Goal: Answer question/provide support: Share knowledge or assist other users

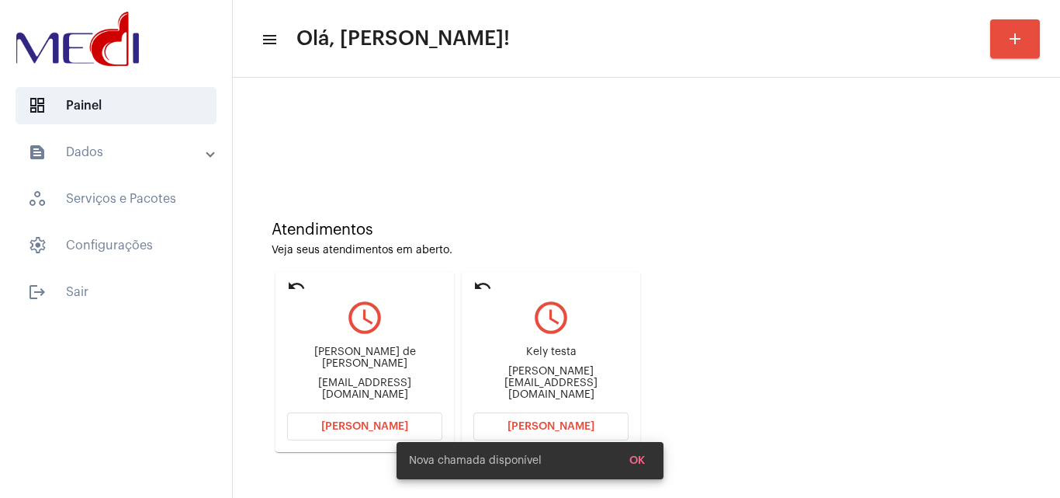
scroll to position [109, 0]
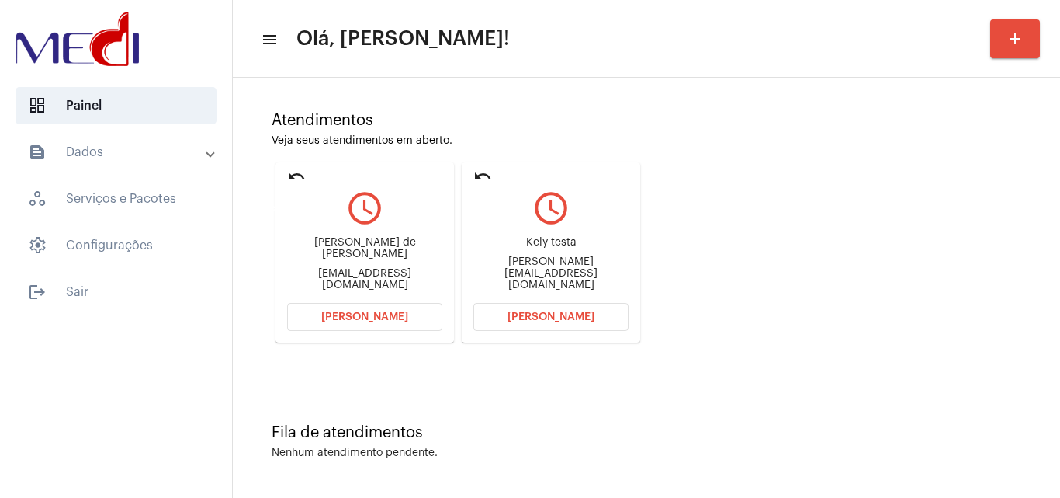
click at [294, 173] on mat-icon "undo" at bounding box center [296, 176] width 19 height 19
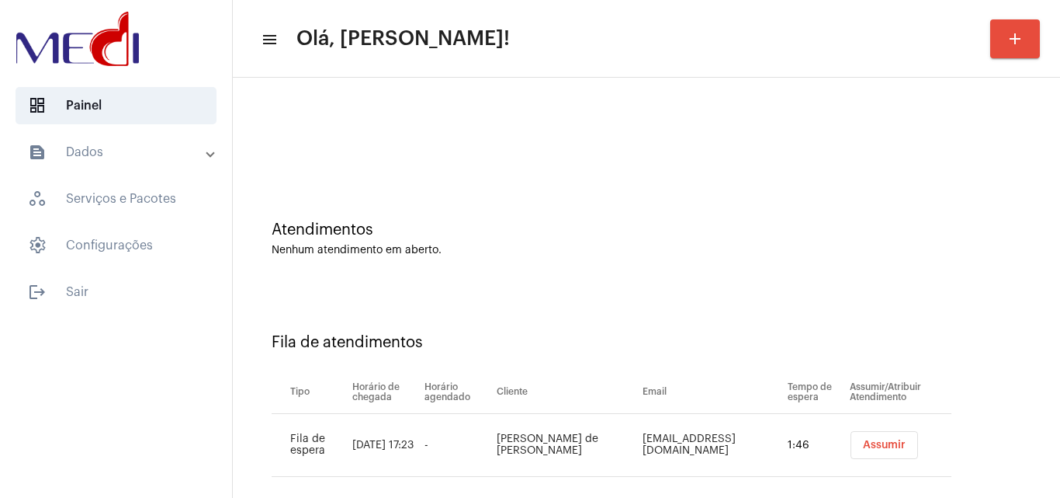
scroll to position [15, 0]
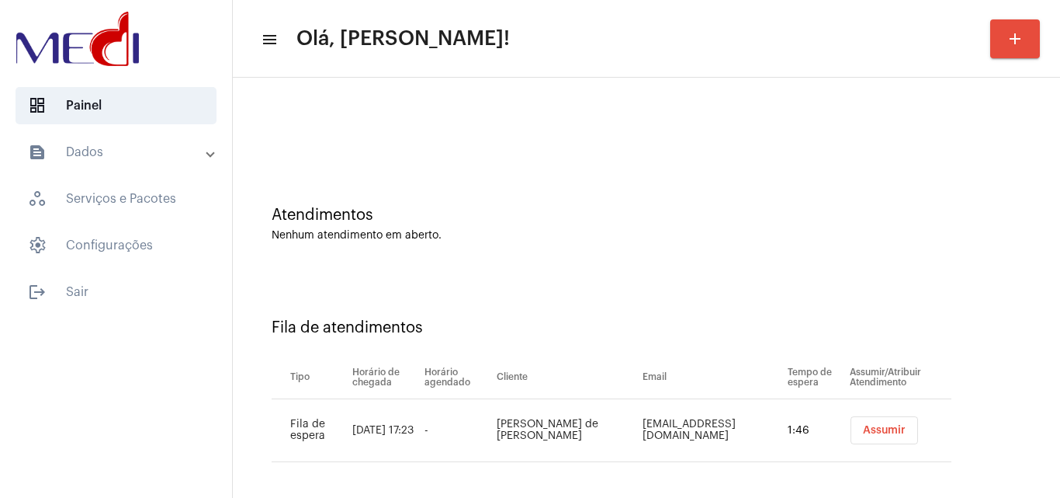
click at [640, 259] on div "Atendimentos Nenhum atendimento em aberto." at bounding box center [647, 216] width 812 height 113
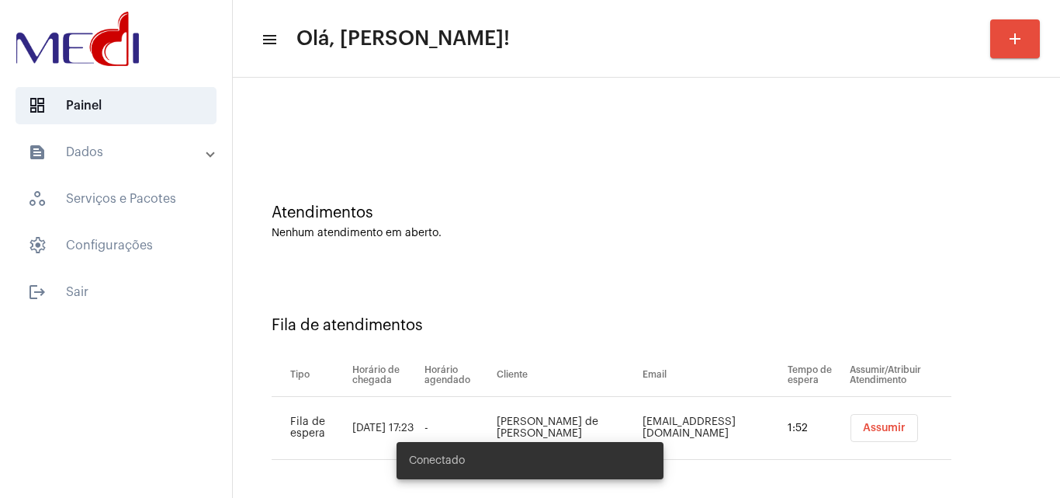
scroll to position [21, 0]
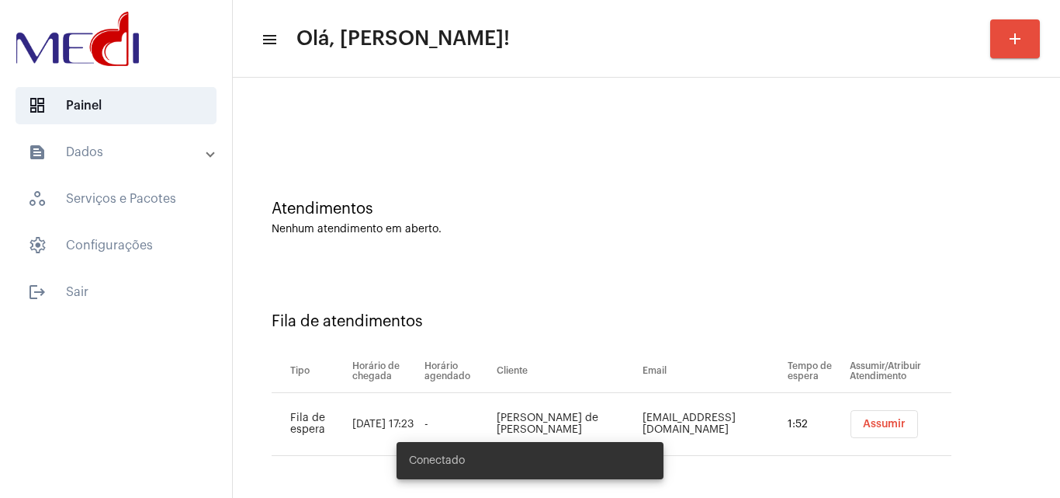
click at [863, 424] on span "Assumir" at bounding box center [884, 423] width 43 height 11
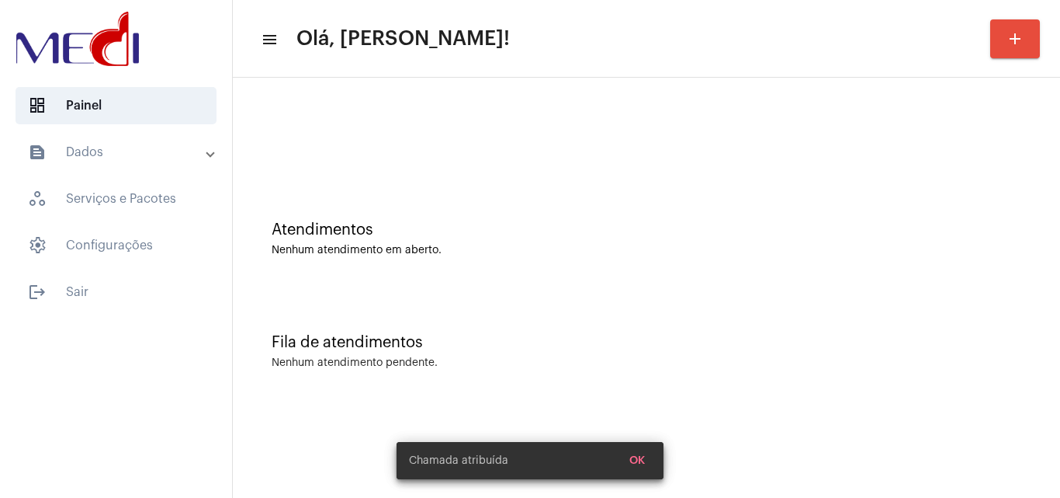
scroll to position [0, 0]
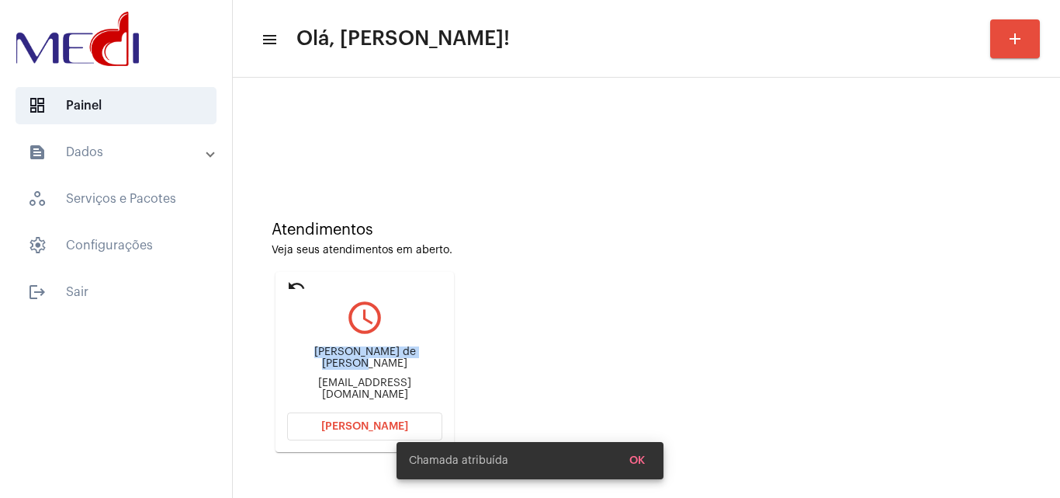
drag, startPoint x: 297, startPoint y: 363, endPoint x: 421, endPoint y: 366, distance: 124.2
click at [421, 366] on div "Sandro trajano de Freitas" at bounding box center [364, 357] width 155 height 23
copy div "Sandro trajano de Freita"
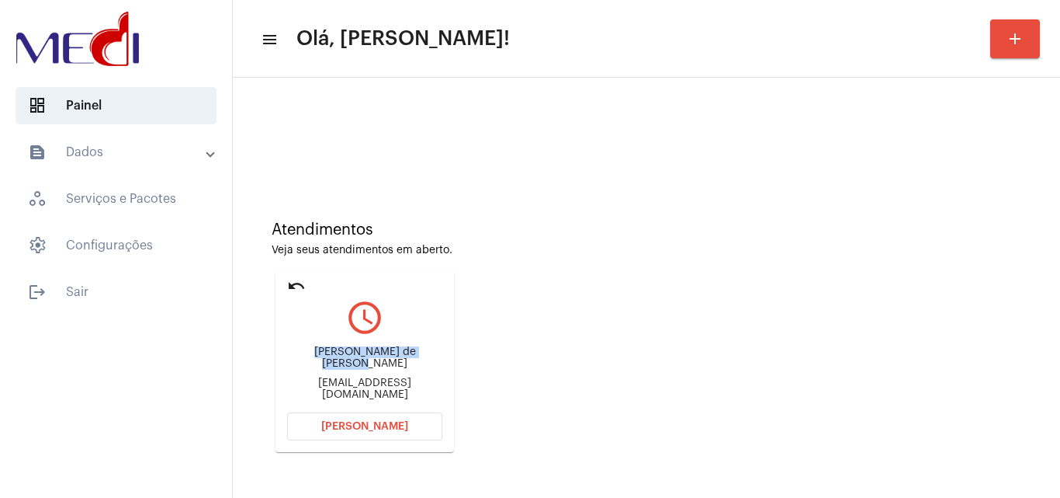
click at [334, 432] on button "Abrir Chamada" at bounding box center [364, 426] width 155 height 28
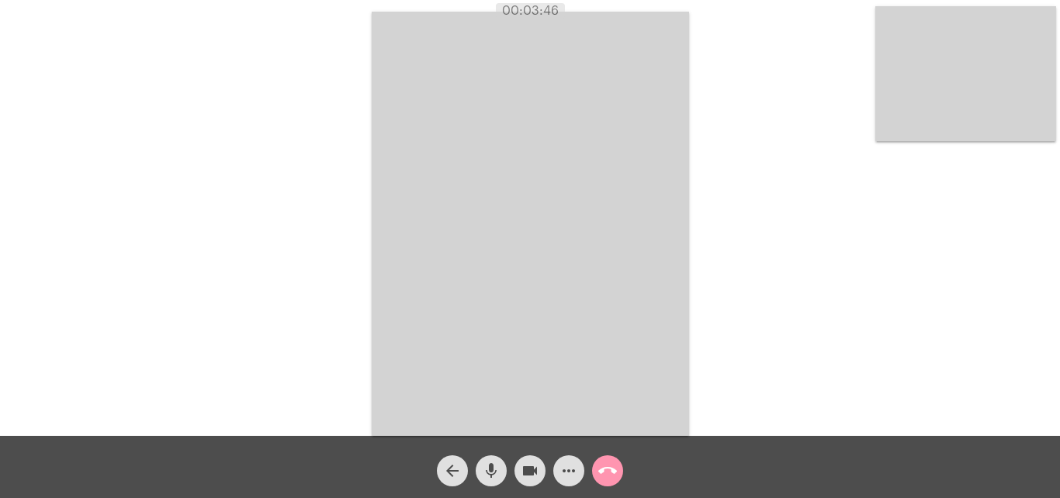
click at [609, 474] on mat-icon "call_end" at bounding box center [608, 470] width 19 height 19
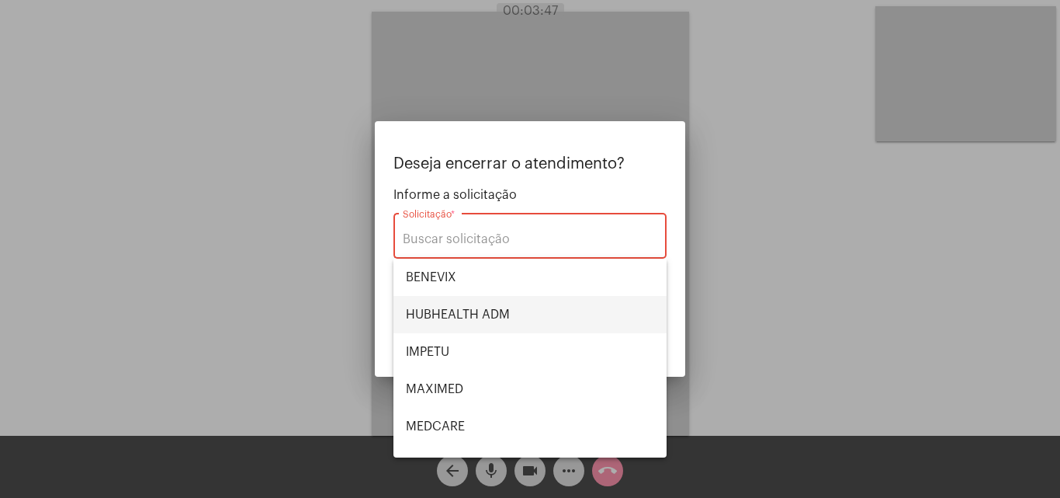
click at [495, 311] on span "HUBHEALTH ADM" at bounding box center [530, 314] width 248 height 37
type input "HUBHEALTH ADM"
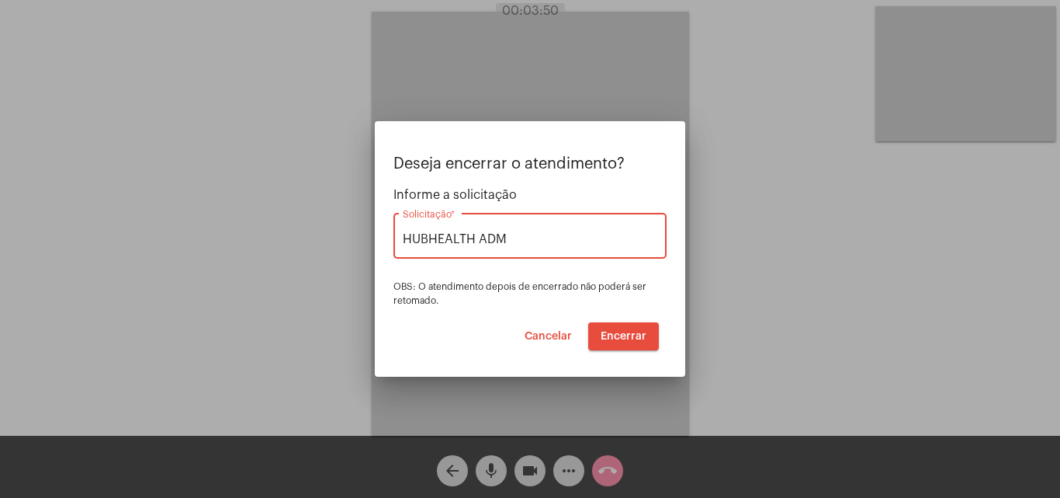
click at [606, 338] on span "Encerrar" at bounding box center [624, 336] width 46 height 11
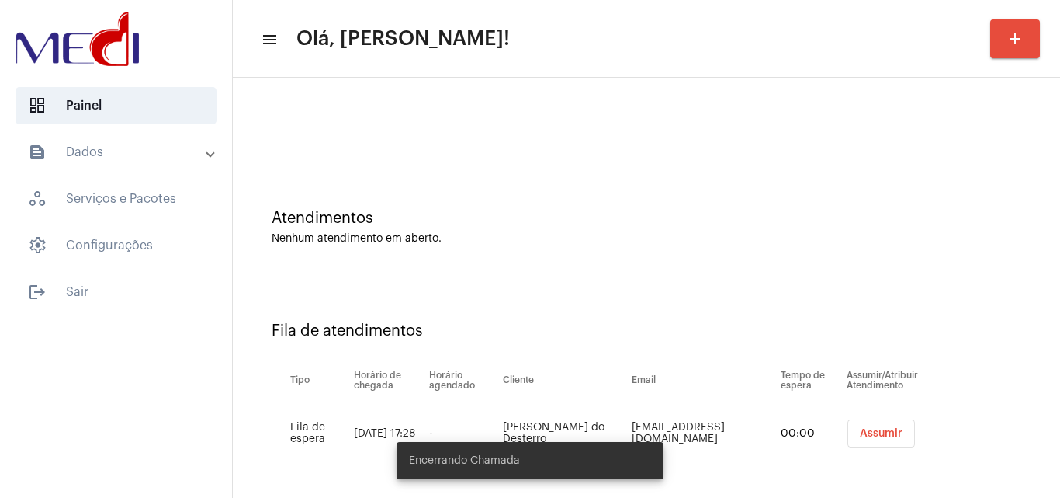
scroll to position [21, 0]
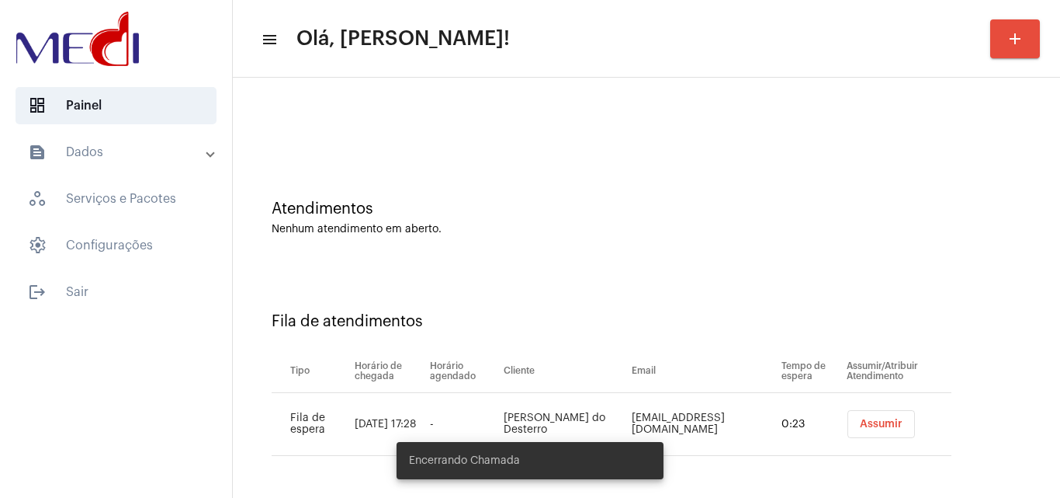
click at [862, 426] on span "Assumir" at bounding box center [881, 423] width 43 height 11
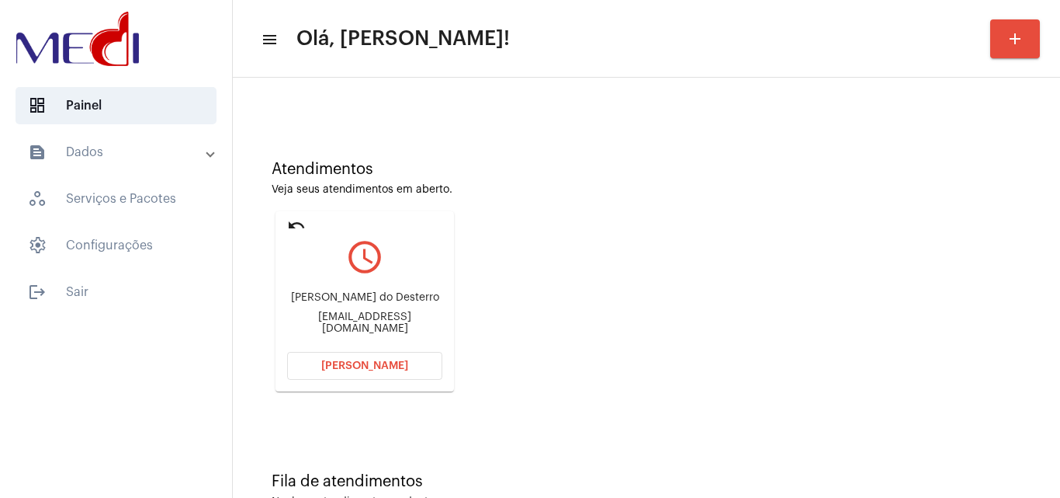
scroll to position [109, 0]
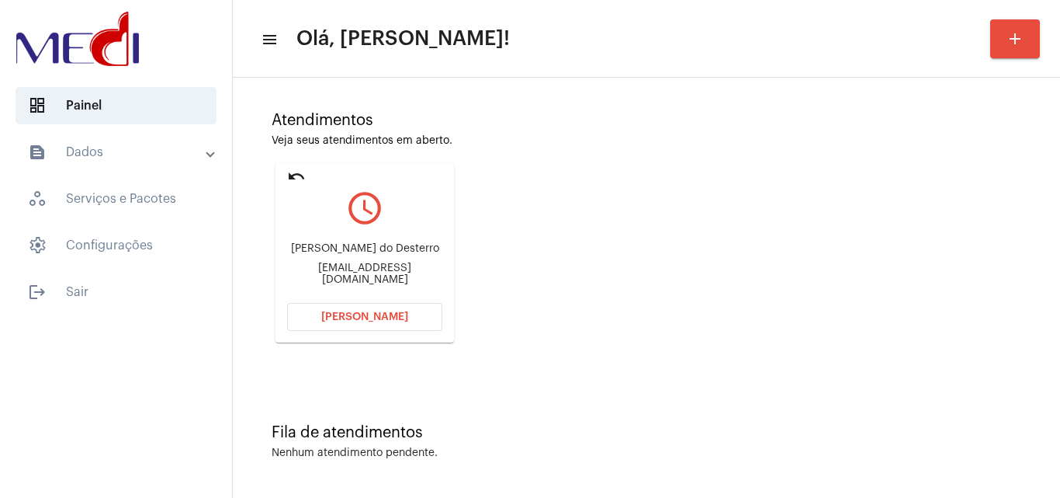
drag, startPoint x: 308, startPoint y: 236, endPoint x: 389, endPoint y: 259, distance: 84.0
click at [389, 259] on div "Fernanda de Paula do Desterro fernandapdesterro@gmail.com" at bounding box center [364, 264] width 155 height 70
copy div "Fernanda de Paula do Desterro"
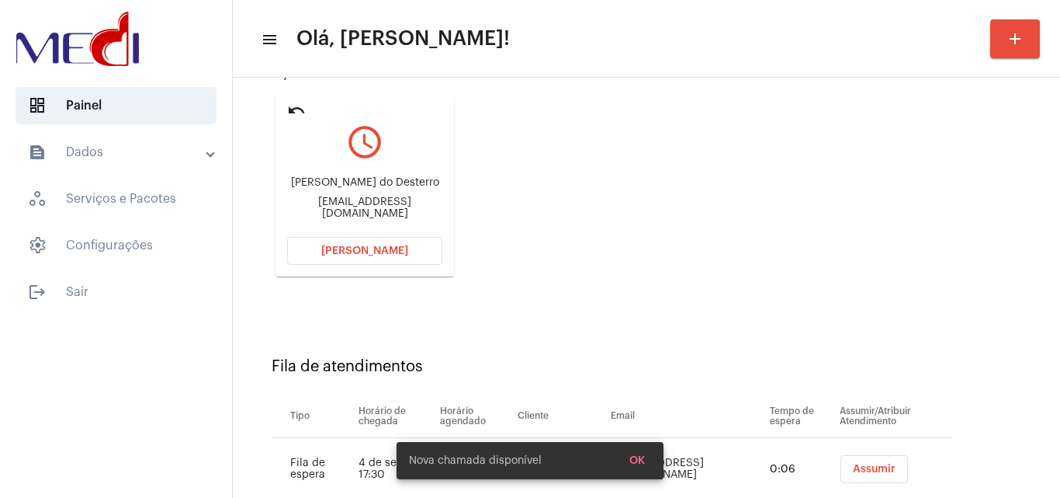
scroll to position [220, 0]
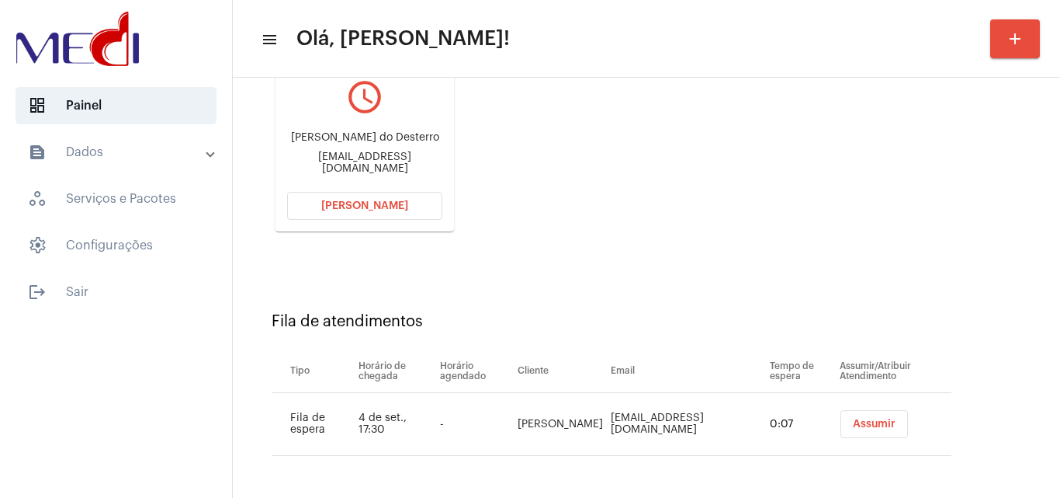
click at [868, 418] on span "Assumir" at bounding box center [874, 423] width 43 height 11
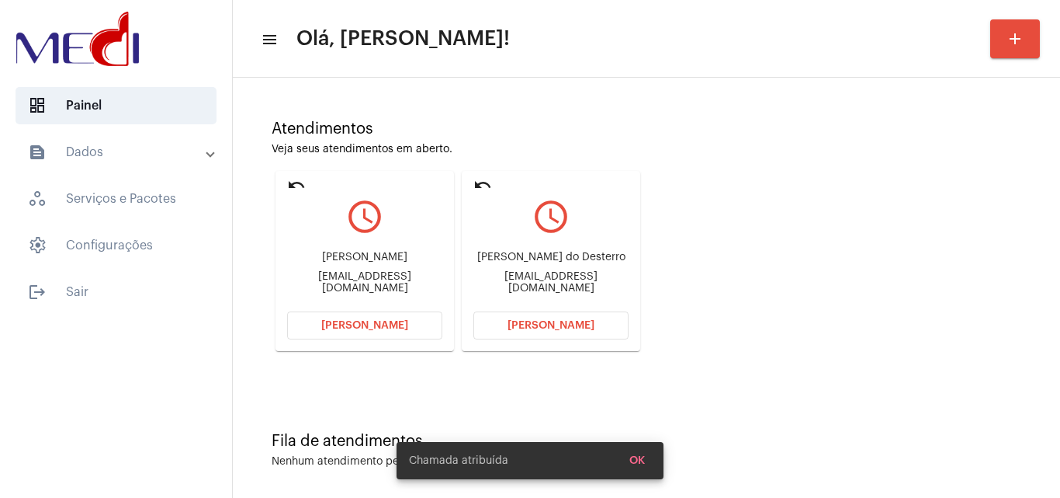
scroll to position [109, 0]
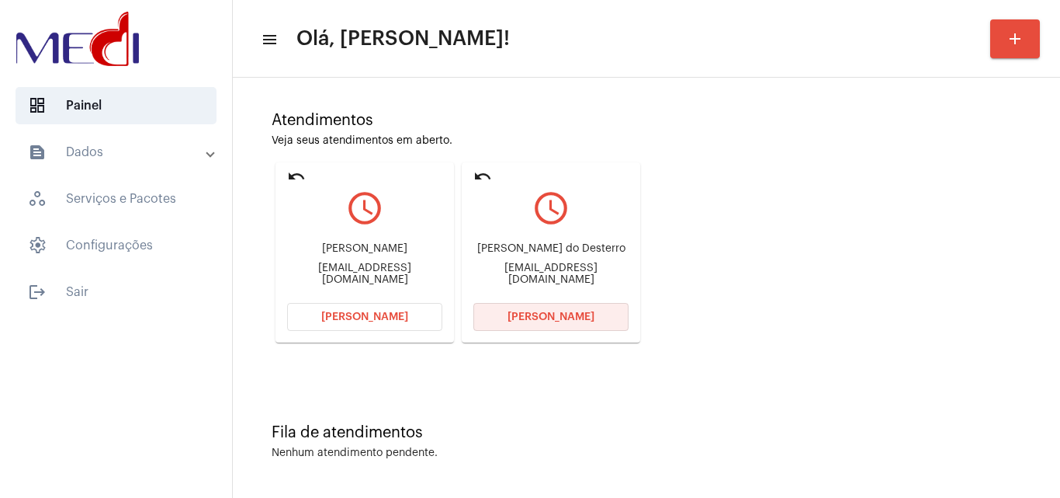
click at [507, 323] on button "Abrir Chamada" at bounding box center [551, 317] width 155 height 28
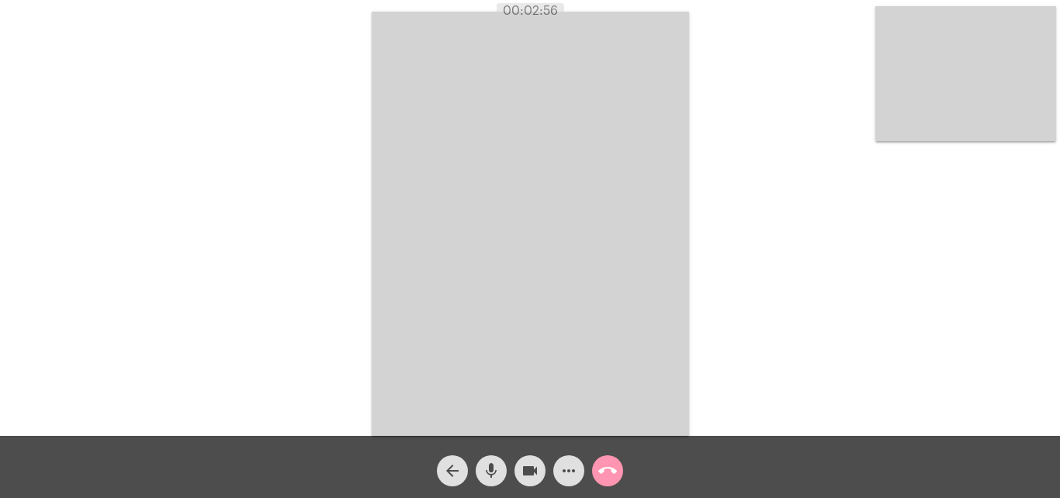
click at [603, 468] on mat-icon "call_end" at bounding box center [608, 470] width 19 height 19
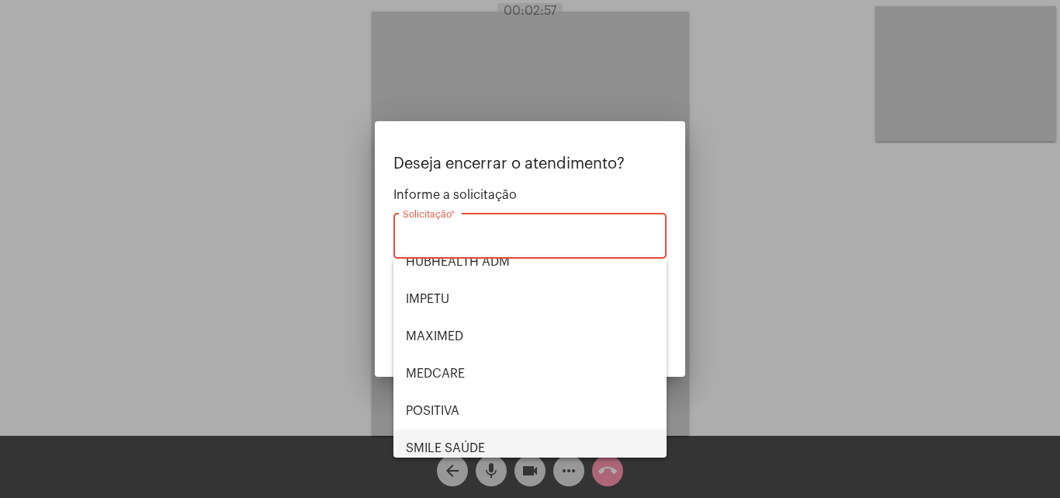
scroll to position [78, 0]
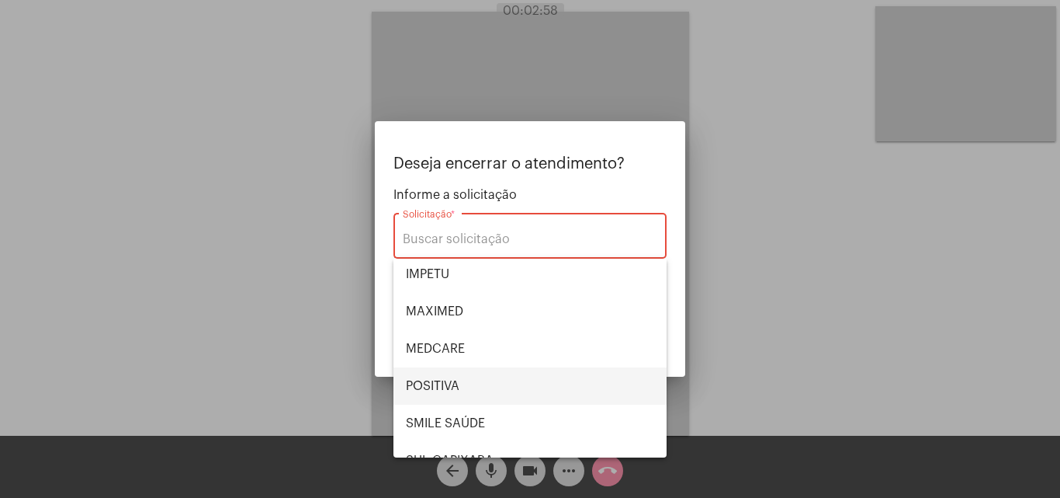
click at [479, 387] on span "POSITIVA" at bounding box center [530, 385] width 248 height 37
type input "POSITIVA"
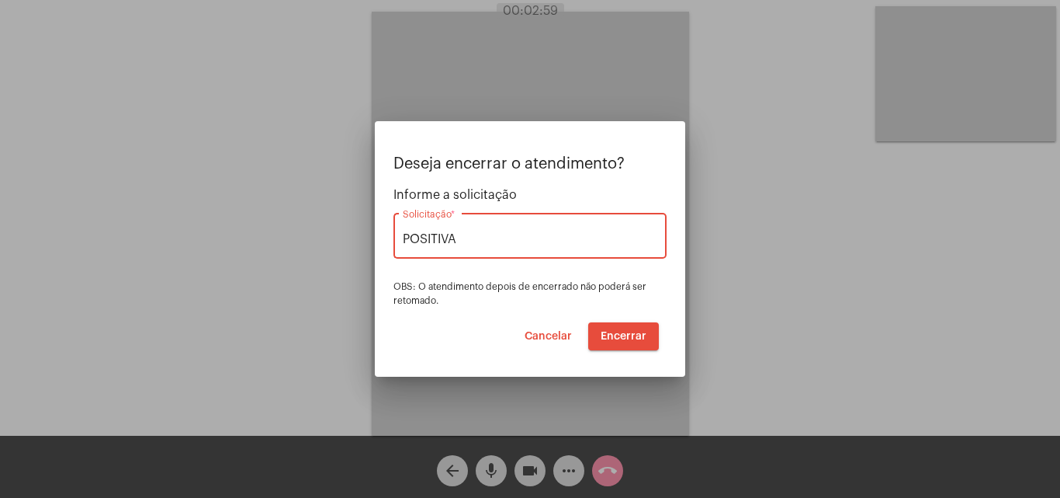
click at [630, 342] on button "Encerrar" at bounding box center [623, 336] width 71 height 28
click at [630, 336] on span "Encerrar" at bounding box center [624, 336] width 46 height 11
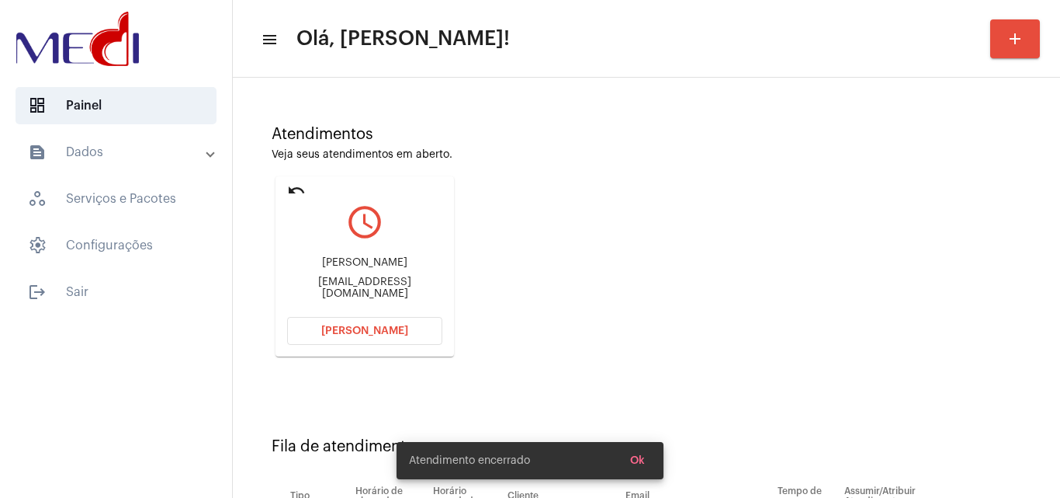
scroll to position [220, 0]
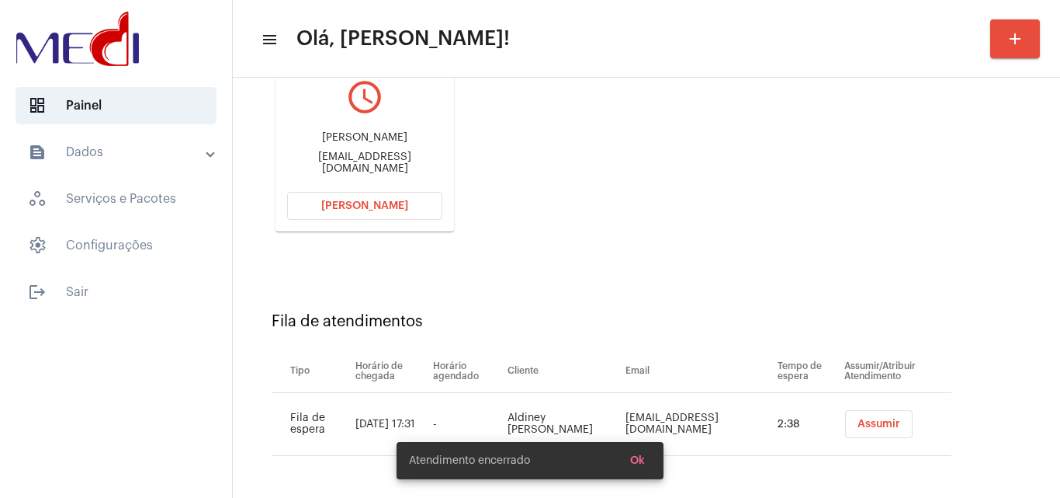
click at [862, 425] on span "Assumir" at bounding box center [879, 423] width 43 height 11
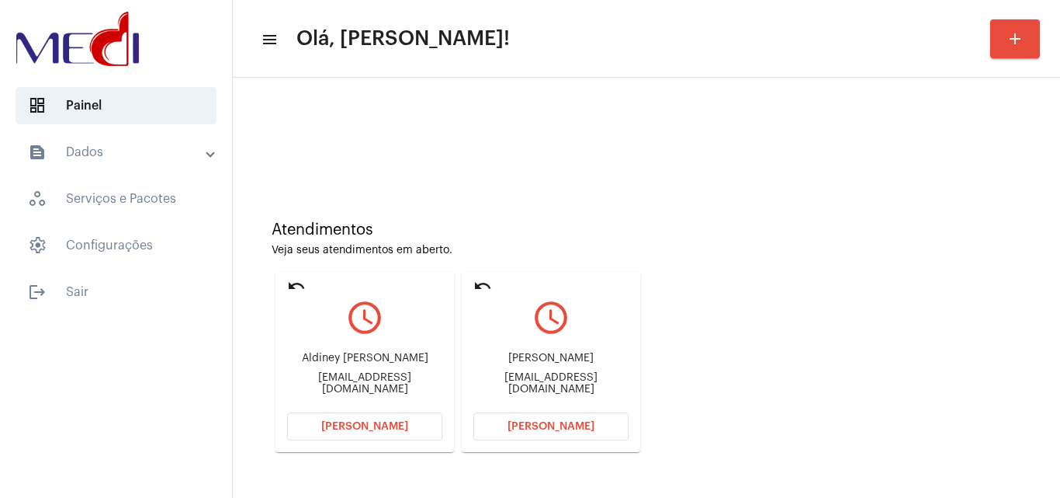
scroll to position [109, 0]
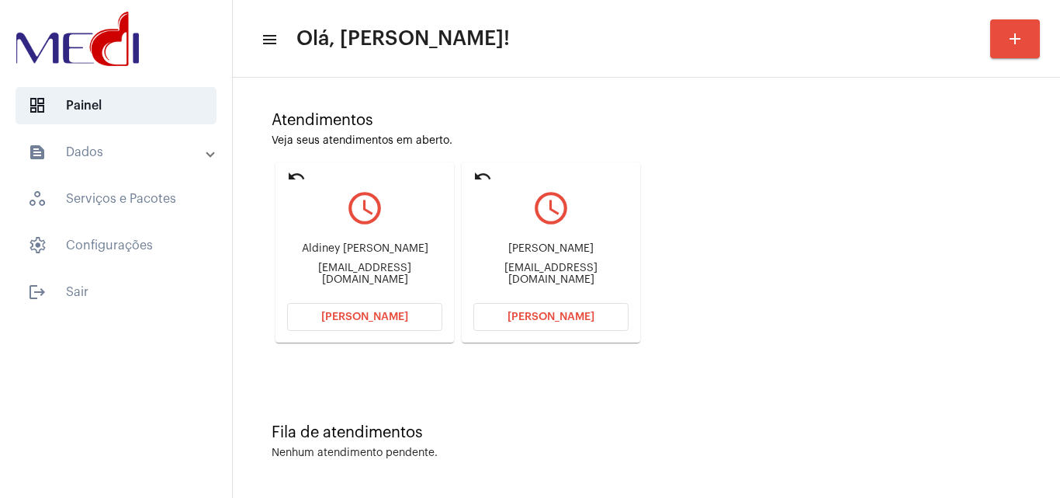
drag, startPoint x: 483, startPoint y: 253, endPoint x: 602, endPoint y: 256, distance: 118.8
click at [602, 255] on div "Ana Paula Martins da costa" at bounding box center [551, 249] width 155 height 12
copy div "Ana Paula Martins da co"
click at [567, 320] on span "Abrir Chamada" at bounding box center [551, 316] width 87 height 11
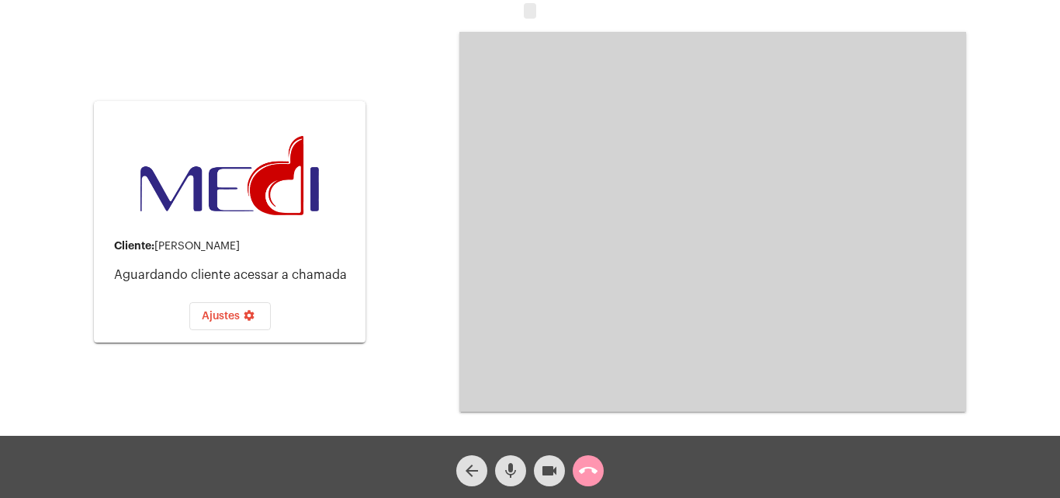
click at [515, 477] on mat-icon "mic" at bounding box center [510, 470] width 19 height 19
click at [591, 467] on mat-icon "call_end" at bounding box center [588, 470] width 19 height 19
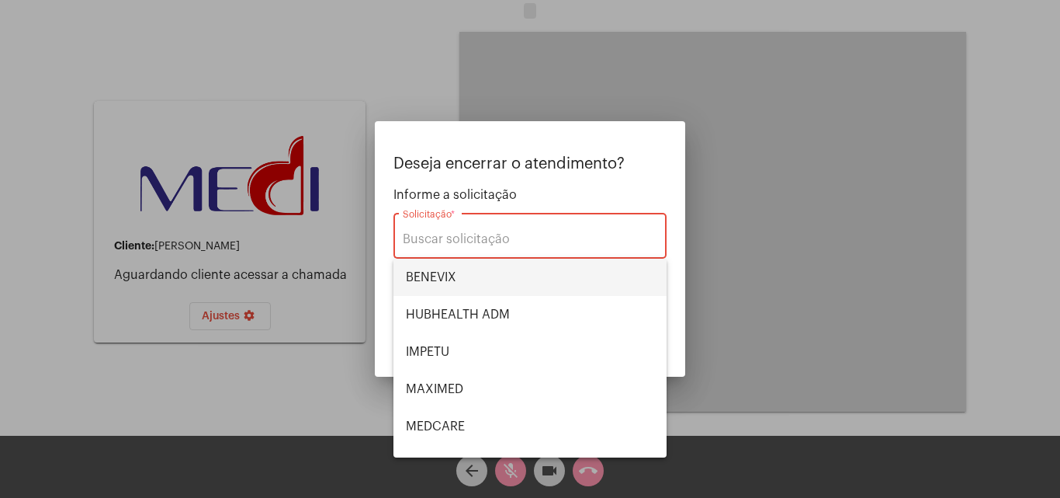
click at [488, 271] on span "BENEVIX" at bounding box center [530, 277] width 248 height 37
type input "BENEVIX"
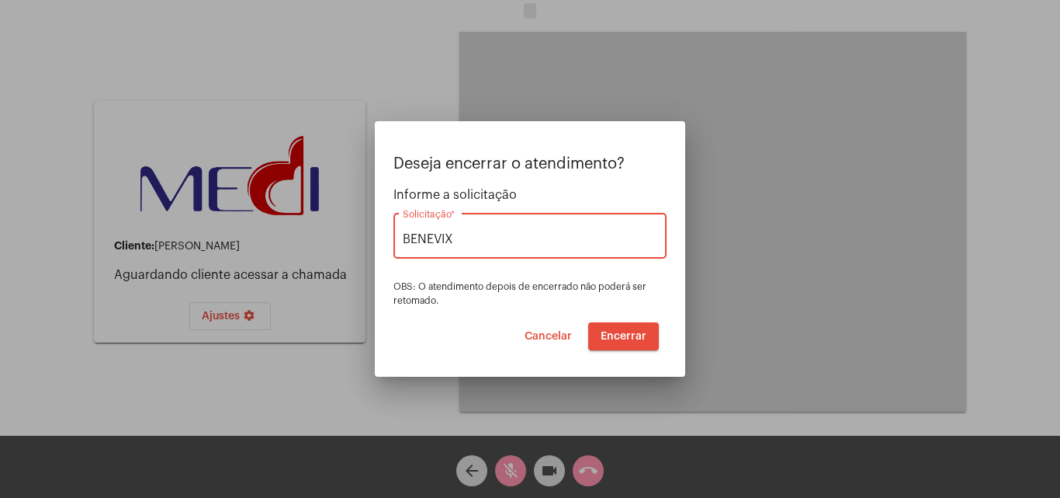
click at [609, 337] on span "Encerrar" at bounding box center [624, 336] width 46 height 11
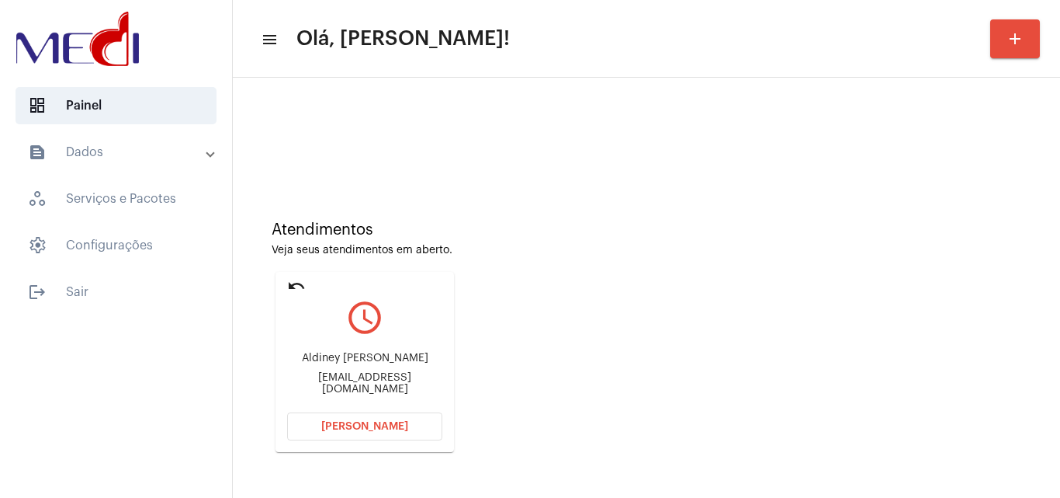
scroll to position [109, 0]
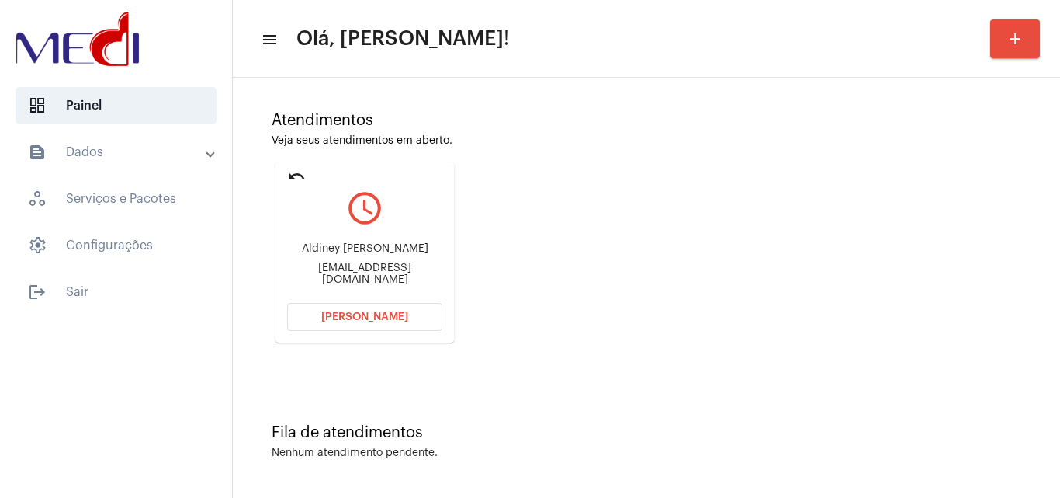
drag, startPoint x: 293, startPoint y: 237, endPoint x: 411, endPoint y: 249, distance: 117.9
click at [411, 249] on div "Aldiney Tenório Batista da Silva aldiney.tenorio@gmail.com" at bounding box center [364, 264] width 155 height 70
copy div "Aldiney Tenório Batist"
click at [409, 317] on button "Abrir Chamada" at bounding box center [364, 317] width 155 height 28
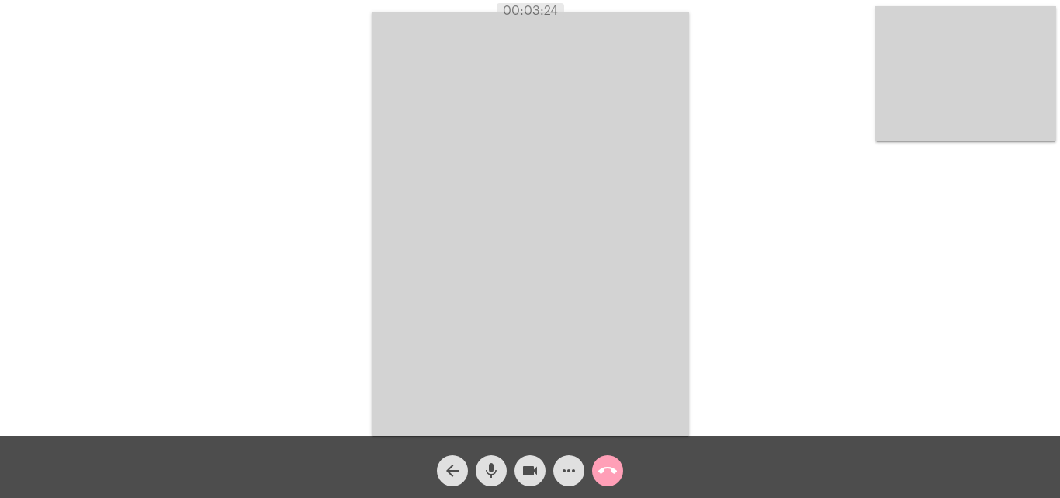
click at [608, 472] on mat-icon "call_end" at bounding box center [608, 470] width 19 height 19
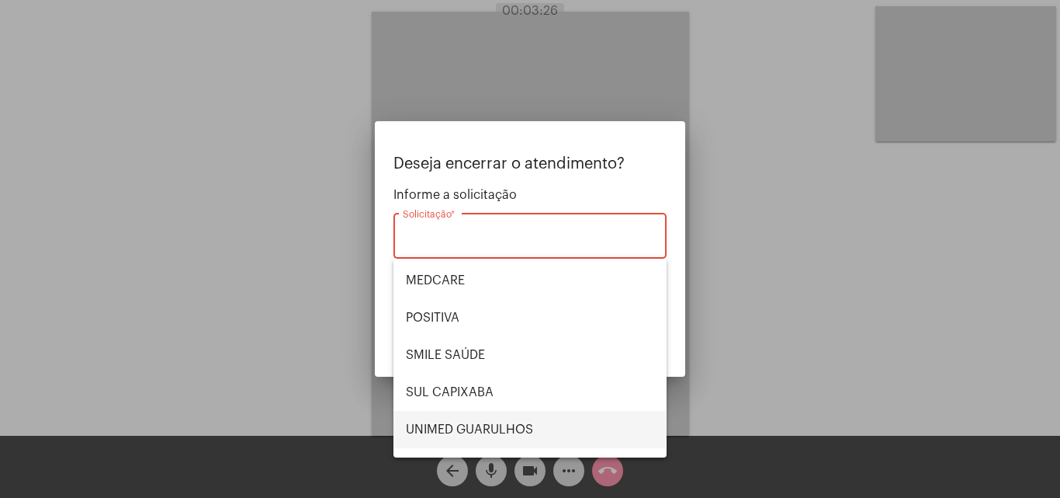
scroll to position [174, 0]
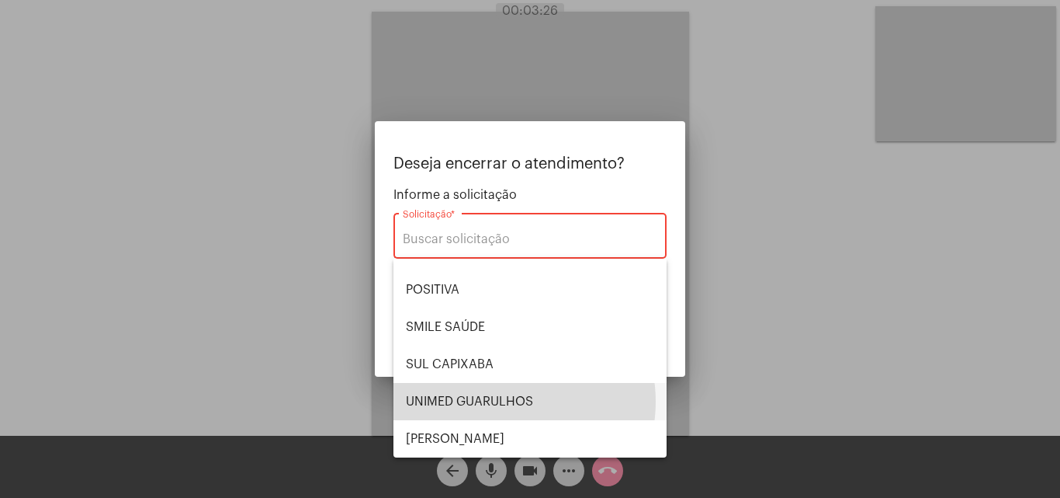
click at [499, 401] on span "UNIMED GUARULHOS" at bounding box center [530, 401] width 248 height 37
type input "UNIMED GUARULHOS"
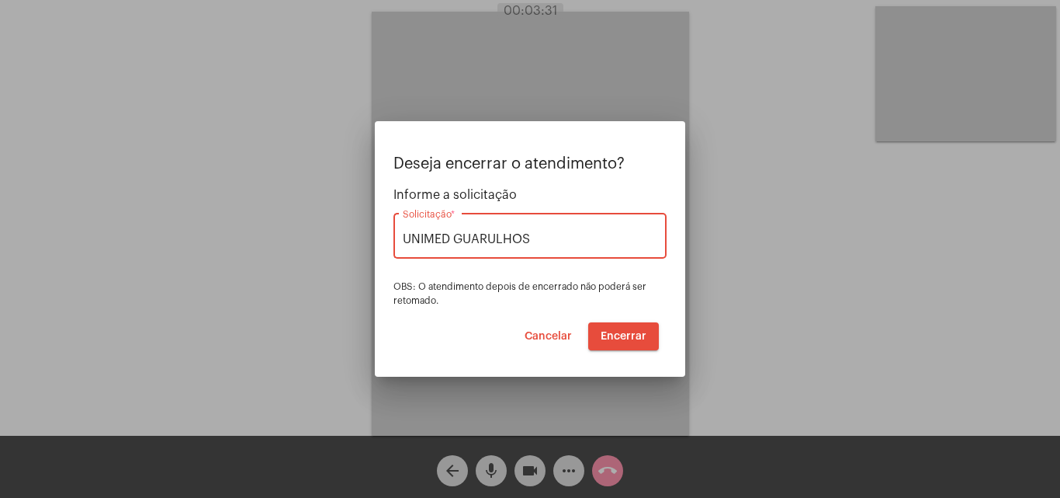
click at [624, 334] on span "Encerrar" at bounding box center [624, 336] width 46 height 11
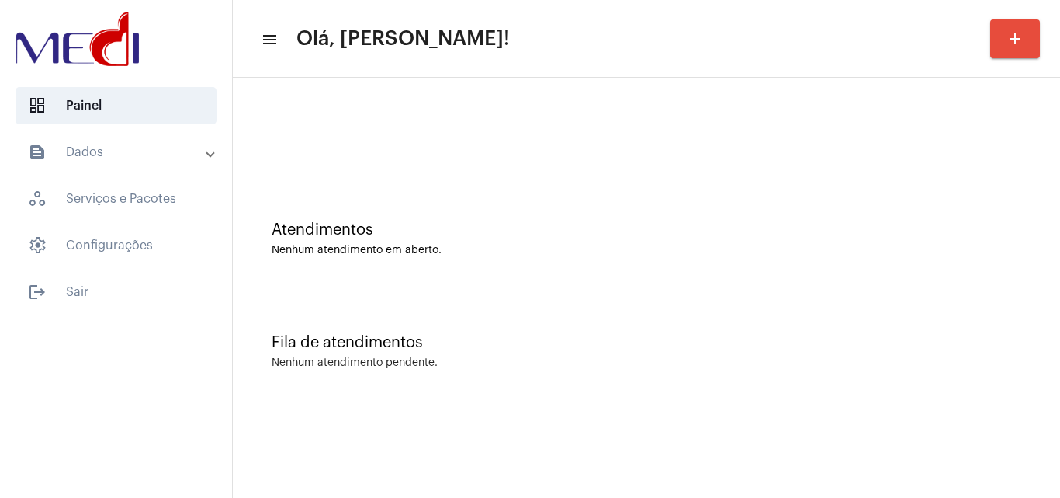
drag, startPoint x: 624, startPoint y: 334, endPoint x: 627, endPoint y: 321, distance: 12.8
click at [627, 321] on div "Fila de atendimentos Nenhum atendimento pendente." at bounding box center [647, 343] width 812 height 113
click at [459, 238] on div "Atendimentos" at bounding box center [647, 229] width 750 height 17
click at [469, 278] on div "Atendimentos Nenhum atendimento em aberto." at bounding box center [647, 231] width 812 height 113
click at [422, 312] on div "Fila de atendimentos Nenhum atendimento pendente." at bounding box center [647, 343] width 812 height 113
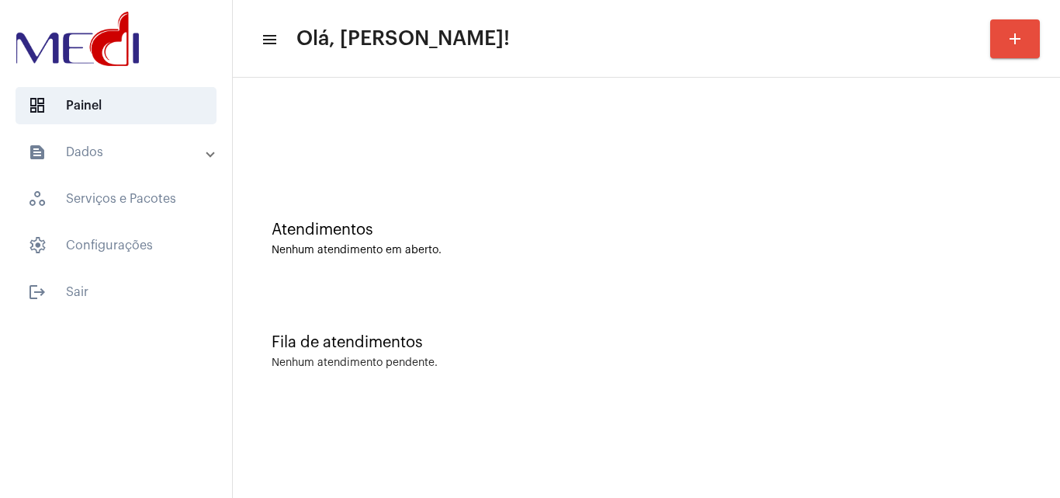
click at [536, 220] on div "Atendimentos Nenhum atendimento em aberto." at bounding box center [647, 231] width 812 height 113
click at [982, 345] on div "Fila de atendimentos" at bounding box center [647, 342] width 750 height 17
click at [377, 434] on mat-sidenav-content "menu Olá, Leandra! add Atendimentos Nenhum atendimento em aberto. Fila de atend…" at bounding box center [647, 249] width 828 height 498
click at [462, 201] on div "Atendimentos Nenhum atendimento em aberto." at bounding box center [647, 231] width 812 height 113
click at [477, 251] on div "Nenhum atendimento em aberto." at bounding box center [647, 251] width 750 height 12
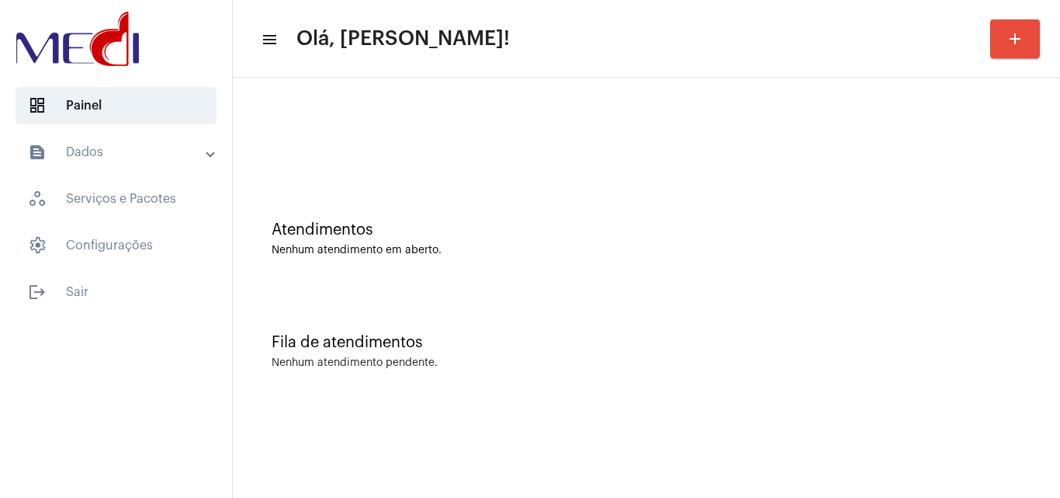
click at [484, 247] on div "Nenhum atendimento em aberto." at bounding box center [647, 251] width 750 height 12
click at [388, 198] on div "Atendimentos Nenhum atendimento em aberto." at bounding box center [647, 231] width 812 height 113
click at [425, 211] on div "Atendimentos Nenhum atendimento em aberto." at bounding box center [647, 231] width 812 height 113
click at [443, 373] on div "Fila de atendimentos Nenhum atendimento pendente." at bounding box center [647, 343] width 812 height 113
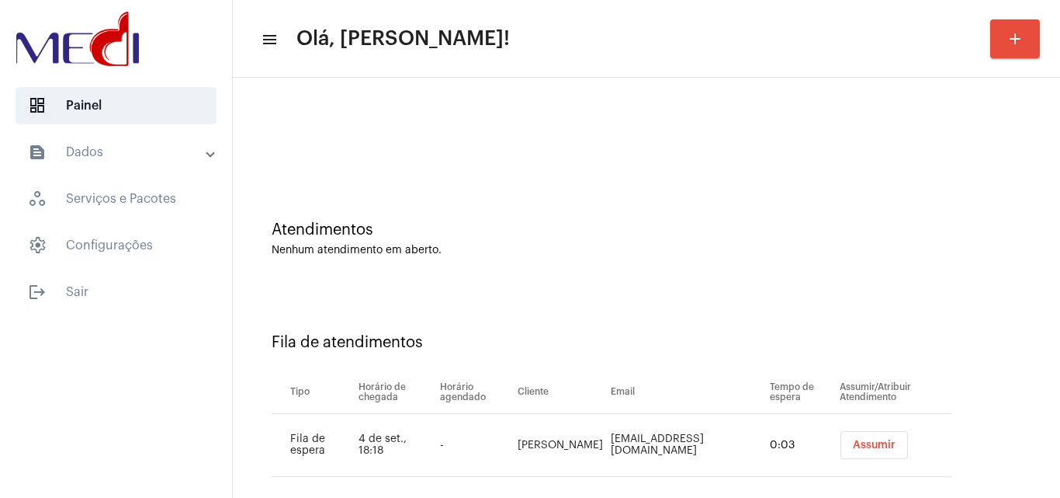
click at [853, 442] on span "Assumir" at bounding box center [874, 444] width 43 height 11
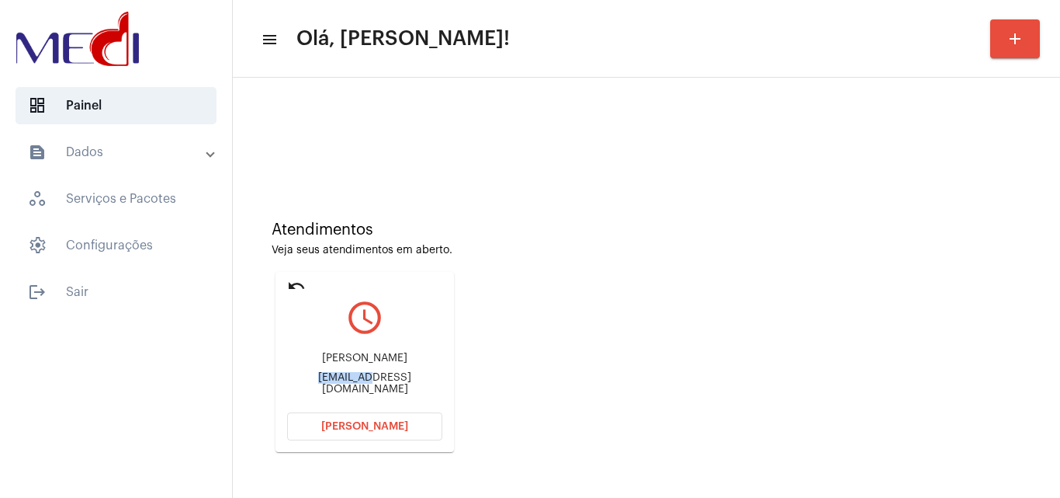
drag, startPoint x: 294, startPoint y: 384, endPoint x: 347, endPoint y: 383, distance: 52.8
click at [347, 383] on div "rodrigobc26@hotmail.com" at bounding box center [364, 383] width 155 height 23
copy div "rodrigobc"
drag, startPoint x: 364, startPoint y: 387, endPoint x: 355, endPoint y: 386, distance: 9.3
click at [363, 387] on div "rodrigobc26@hotmail.com" at bounding box center [364, 383] width 155 height 23
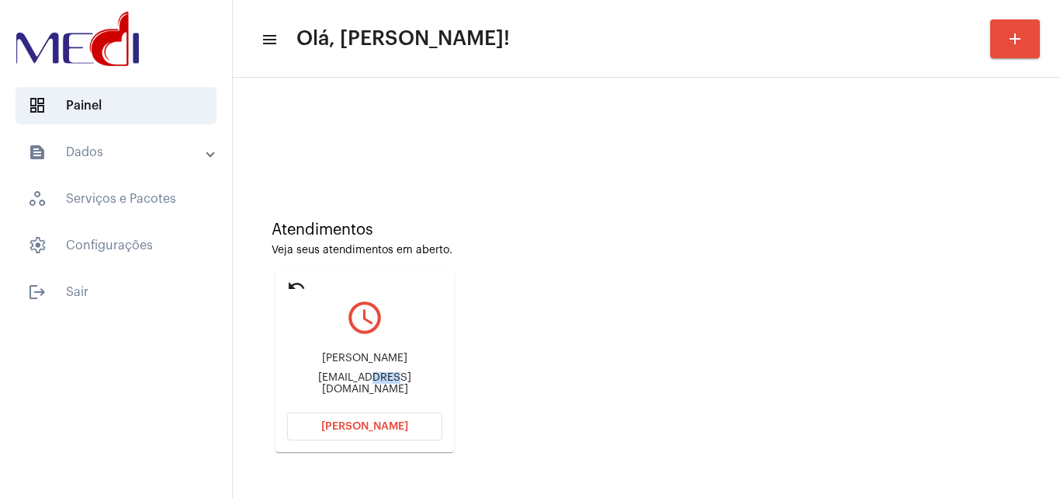
drag, startPoint x: 350, startPoint y: 378, endPoint x: 376, endPoint y: 377, distance: 25.7
click at [376, 377] on div "Rodrigo rodrigobc26@hotmail.com" at bounding box center [364, 373] width 155 height 70
copy div "26@h"
click at [377, 426] on span "[PERSON_NAME]" at bounding box center [364, 426] width 87 height 11
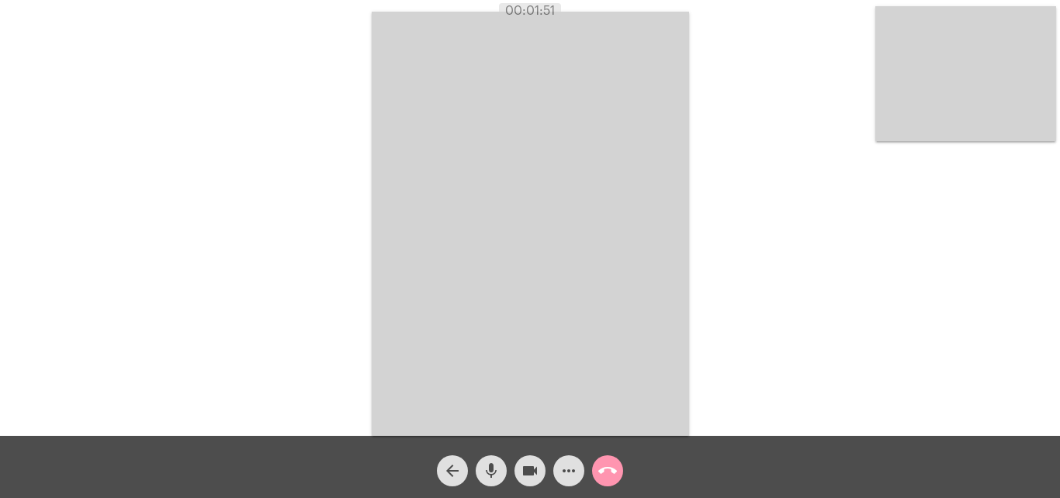
click at [491, 467] on mat-icon "mic" at bounding box center [491, 470] width 19 height 19
click at [490, 470] on mat-icon "mic_off" at bounding box center [491, 470] width 19 height 19
click at [490, 471] on mat-icon "mic" at bounding box center [491, 470] width 19 height 19
click at [491, 473] on mat-icon "mic_off" at bounding box center [491, 470] width 19 height 19
click at [491, 474] on mat-icon "mic" at bounding box center [491, 470] width 19 height 19
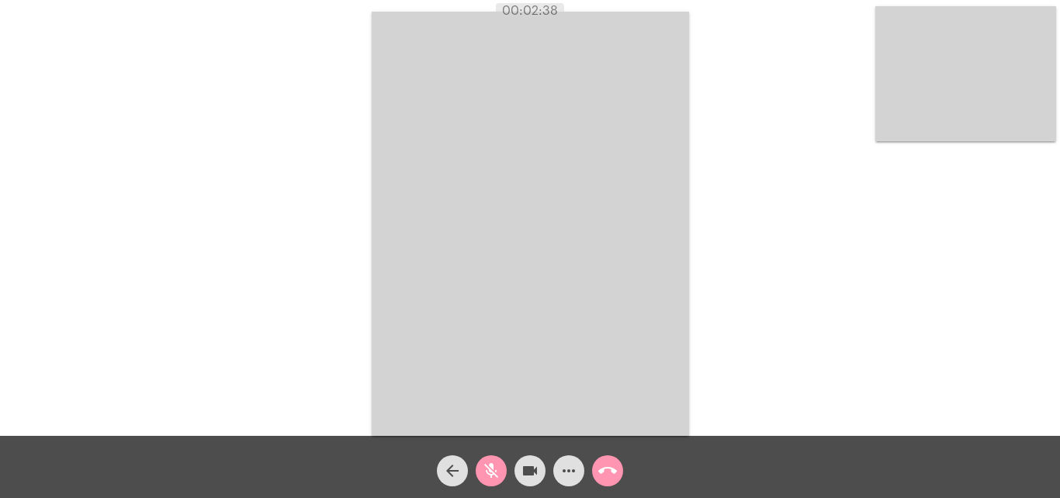
click at [500, 470] on mat-icon "mic_off" at bounding box center [491, 470] width 19 height 19
click at [607, 473] on mat-icon "call_end" at bounding box center [608, 470] width 19 height 19
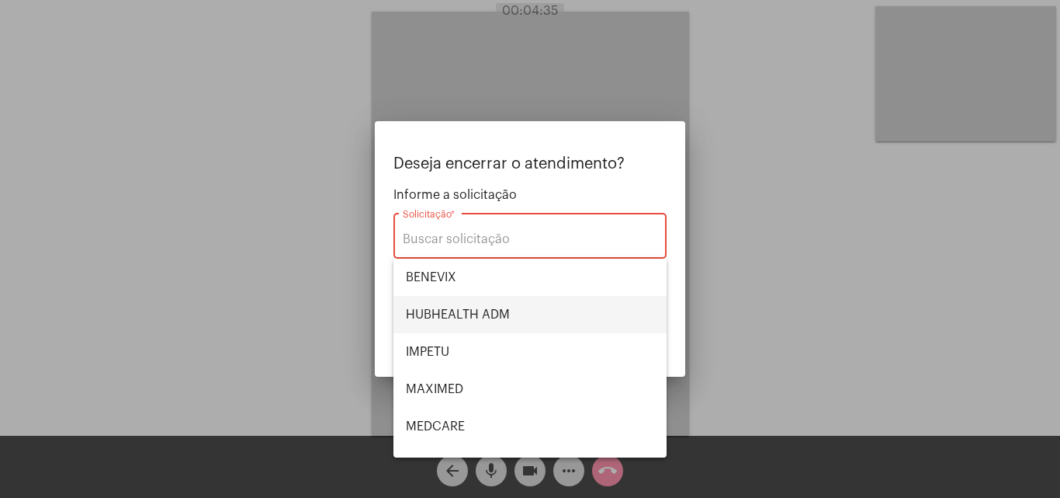
click at [502, 311] on span "HUBHEALTH ADM" at bounding box center [530, 314] width 248 height 37
type input "HUBHEALTH ADM"
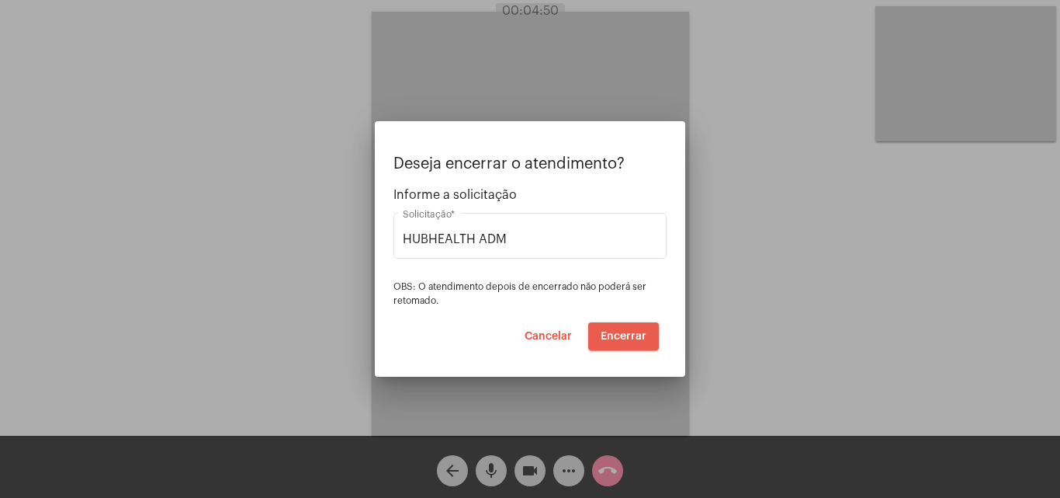
click at [626, 331] on span "Encerrar" at bounding box center [624, 336] width 46 height 11
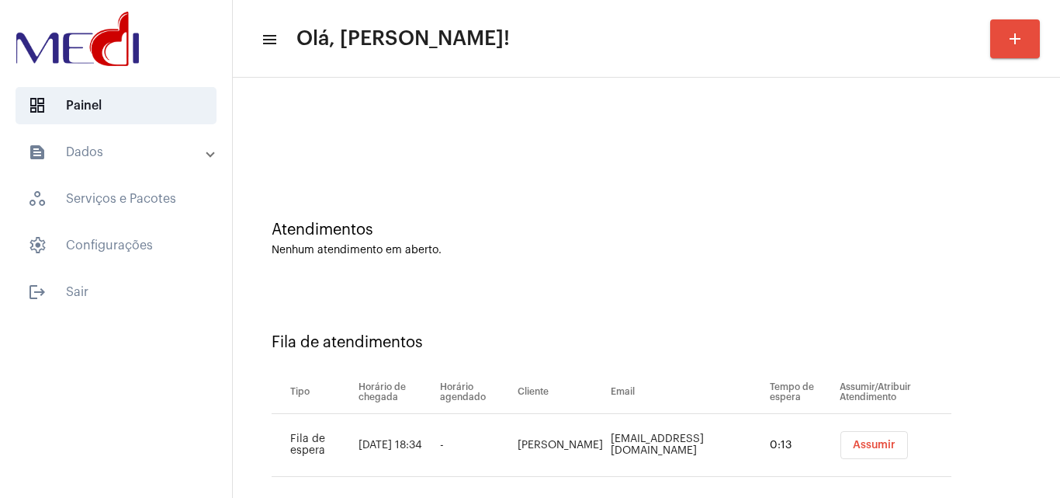
click at [853, 442] on span "Assumir" at bounding box center [874, 444] width 43 height 11
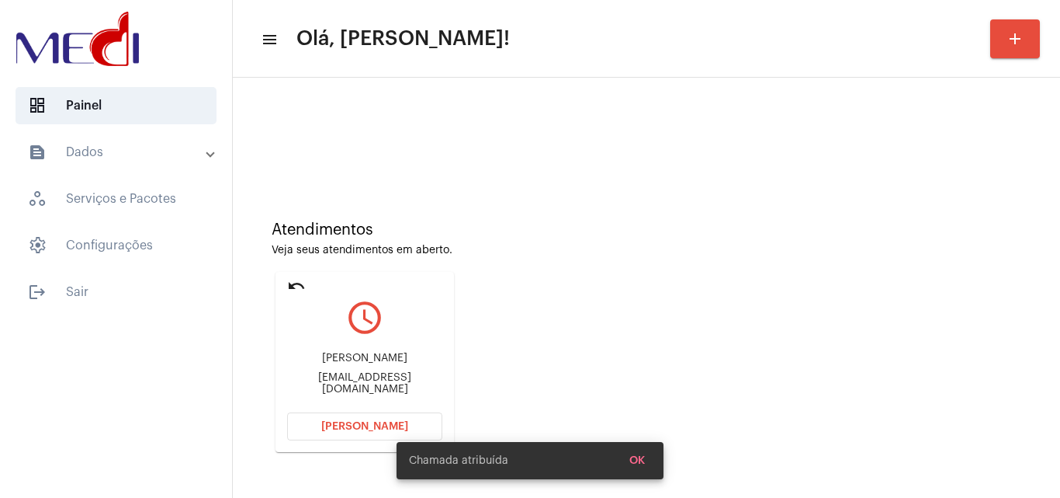
drag, startPoint x: 334, startPoint y: 363, endPoint x: 438, endPoint y: 358, distance: 104.1
click at [438, 358] on div "[PERSON_NAME]" at bounding box center [364, 358] width 155 height 12
copy div "[PERSON_NAME]"
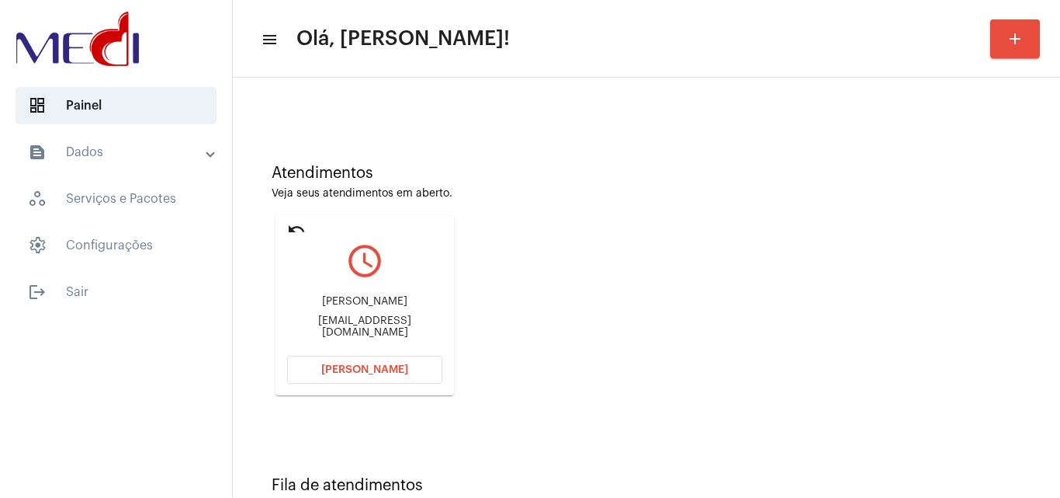
scroll to position [109, 0]
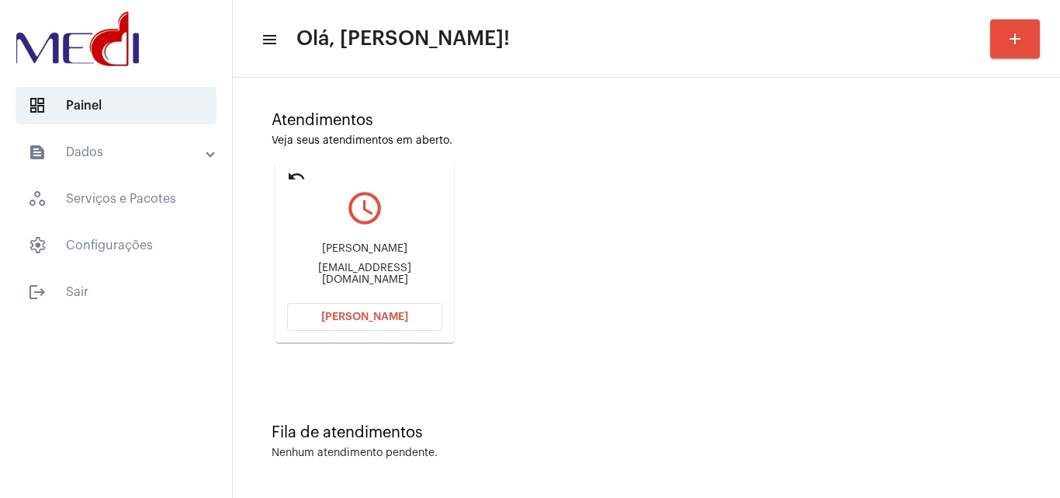
click at [613, 278] on div "Atendimentos Veja seus atendimentos em aberto. undo query_builder Renata cristi…" at bounding box center [647, 221] width 812 height 312
click at [311, 313] on button "[PERSON_NAME]" at bounding box center [364, 317] width 155 height 28
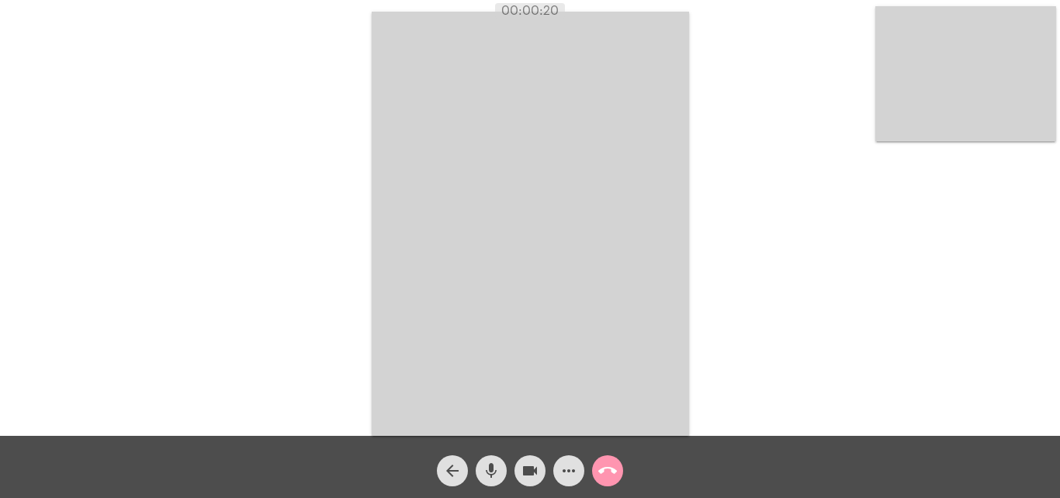
click at [571, 465] on mat-icon "more_horiz" at bounding box center [569, 470] width 19 height 19
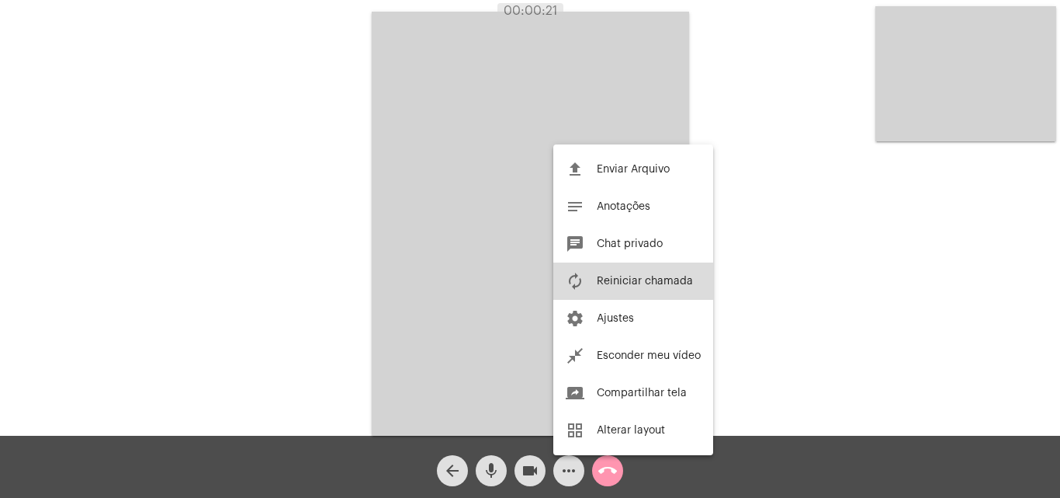
click at [599, 278] on span "Reiniciar chamada" at bounding box center [645, 281] width 96 height 11
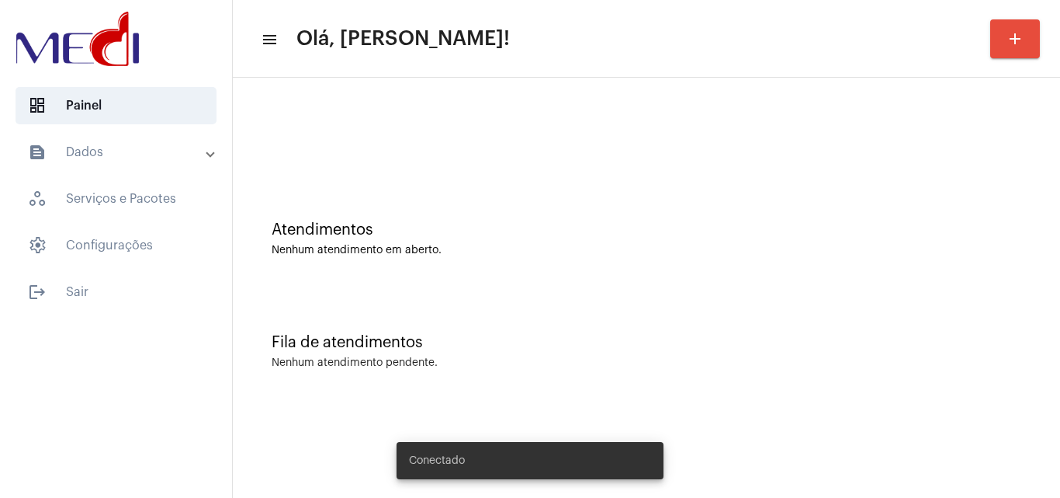
click at [536, 193] on div "Atendimentos Nenhum atendimento em aberto." at bounding box center [647, 231] width 812 height 113
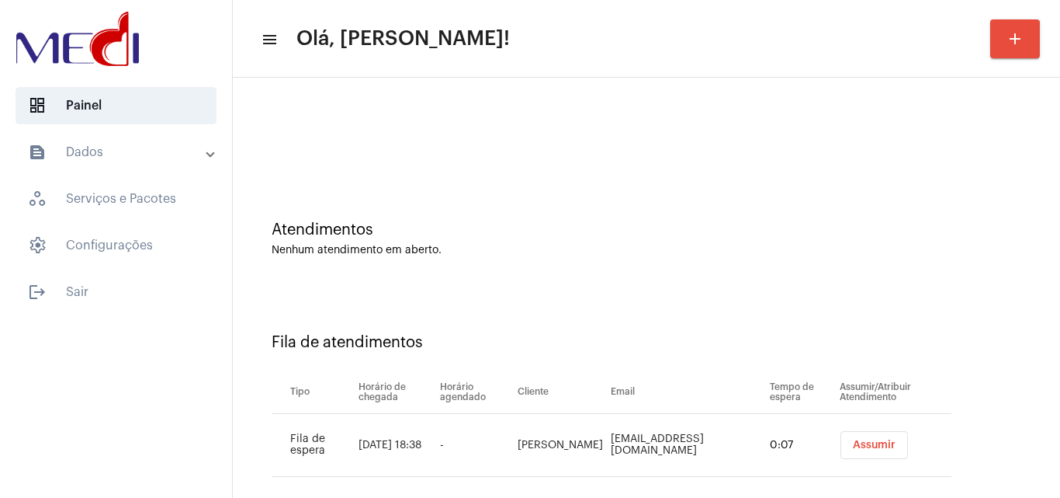
click at [963, 288] on div "Fila de atendimentos Tipo Horário de chegada Horário agendado Cliente Email Tem…" at bounding box center [647, 399] width 812 height 224
click at [849, 438] on button "Assumir" at bounding box center [875, 445] width 68 height 28
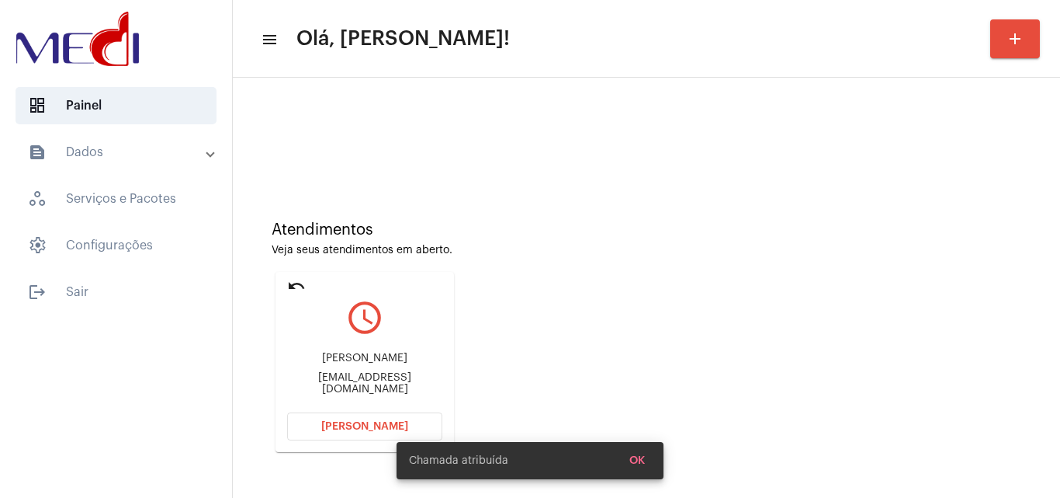
click at [367, 434] on button "[PERSON_NAME]" at bounding box center [364, 426] width 155 height 28
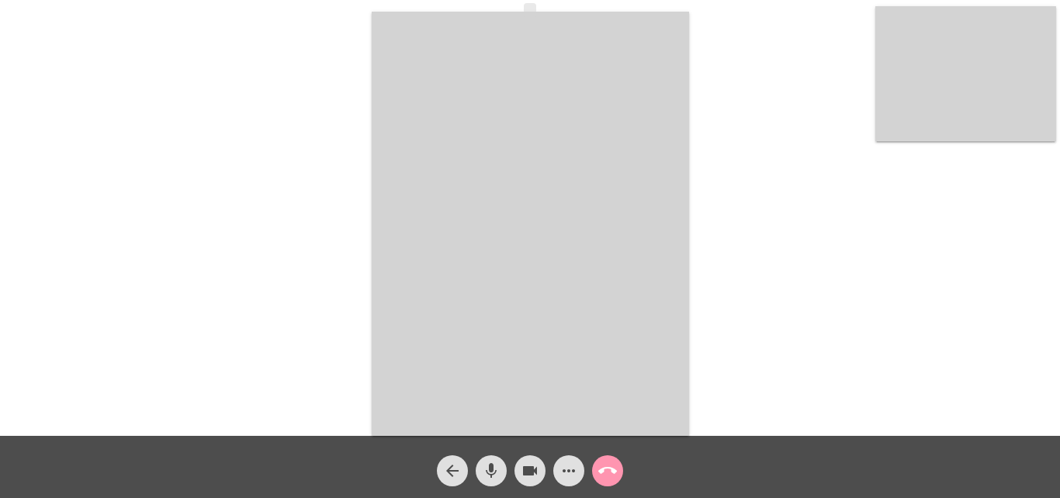
click at [611, 470] on mat-icon "call_end" at bounding box center [608, 470] width 19 height 19
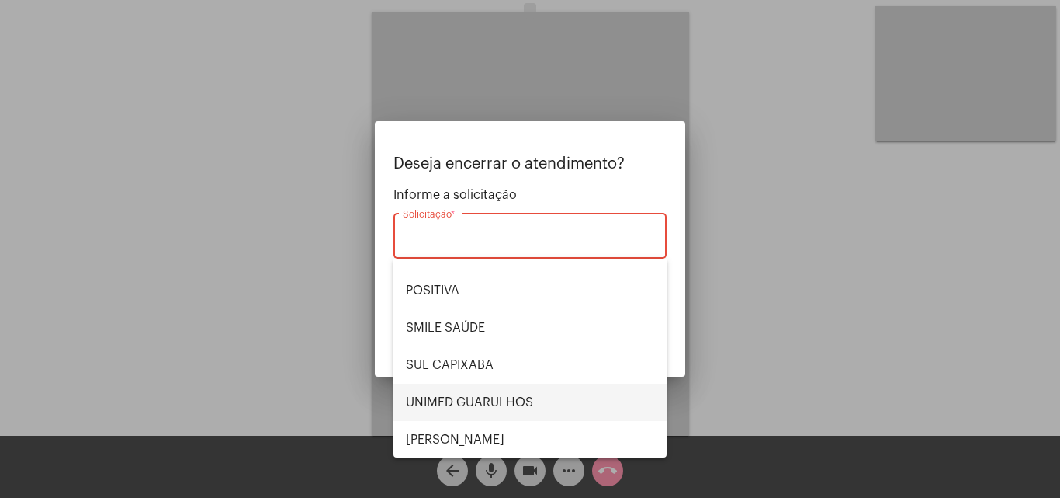
scroll to position [174, 0]
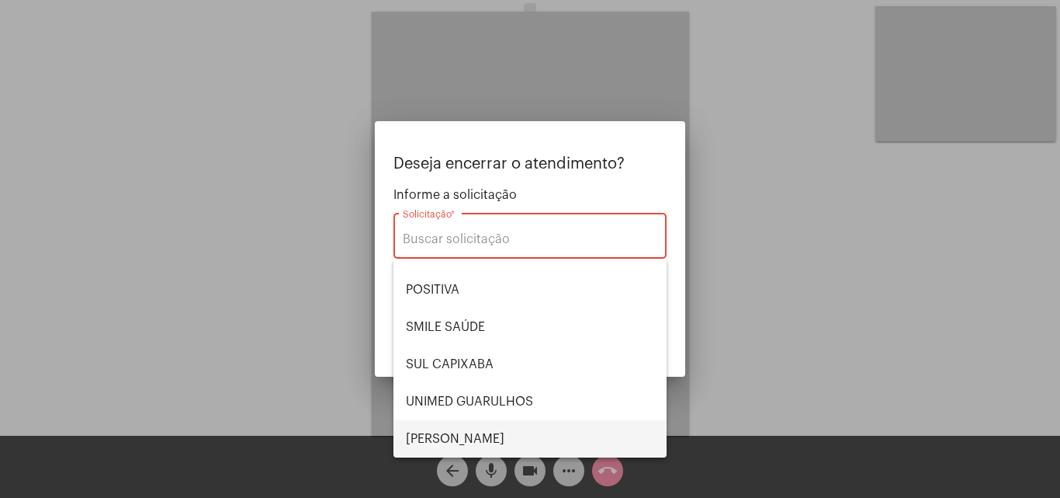
click at [501, 433] on span "VERA CRUZ" at bounding box center [530, 438] width 248 height 37
type input "VERA CRUZ"
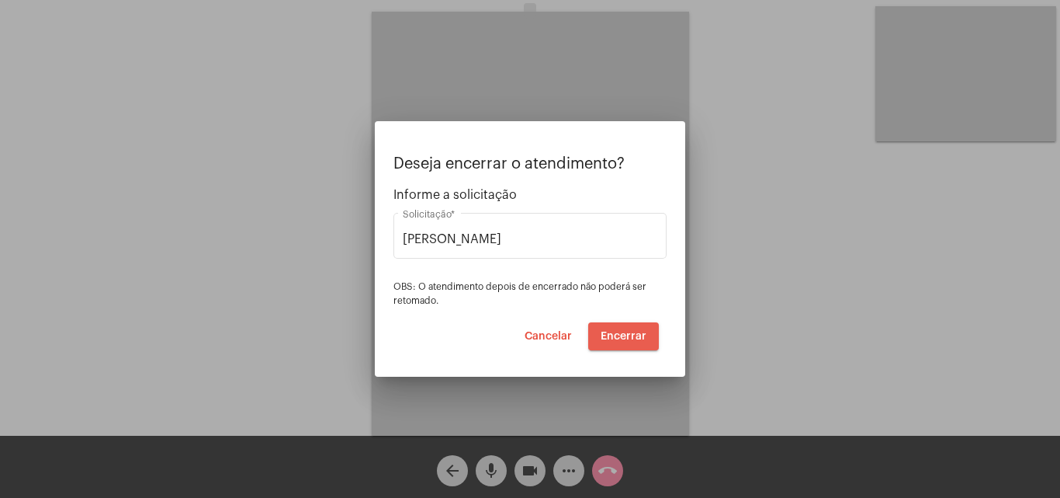
click at [631, 331] on span "Encerrar" at bounding box center [624, 336] width 46 height 11
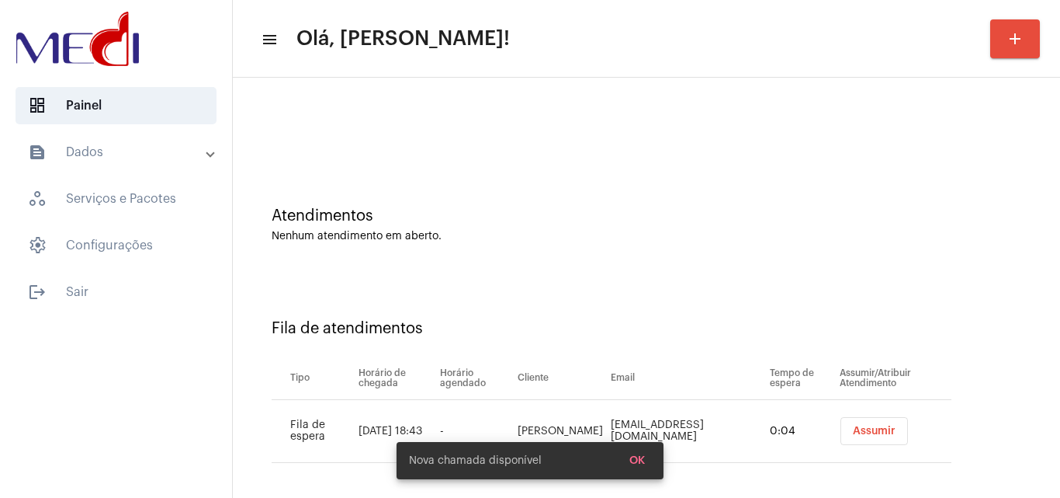
scroll to position [21, 0]
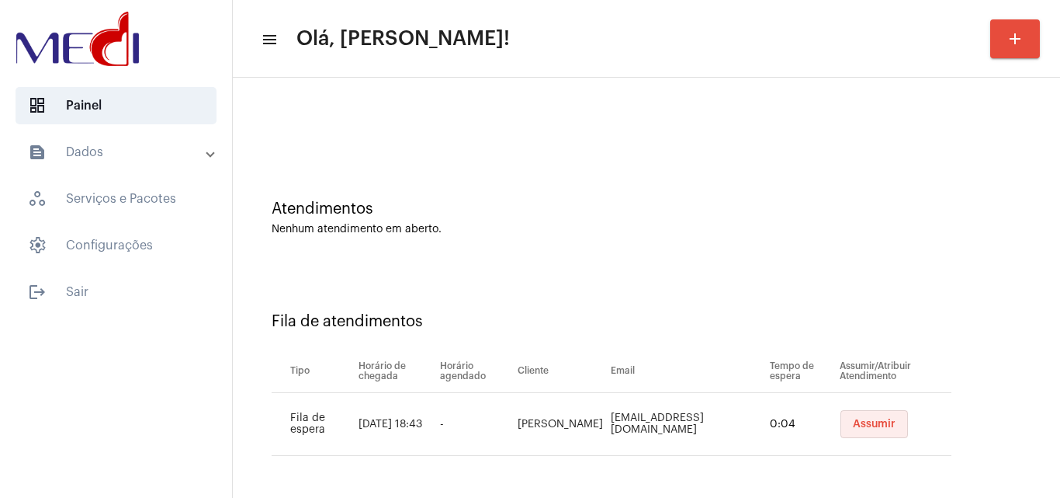
click at [853, 422] on span "Assumir" at bounding box center [874, 423] width 43 height 11
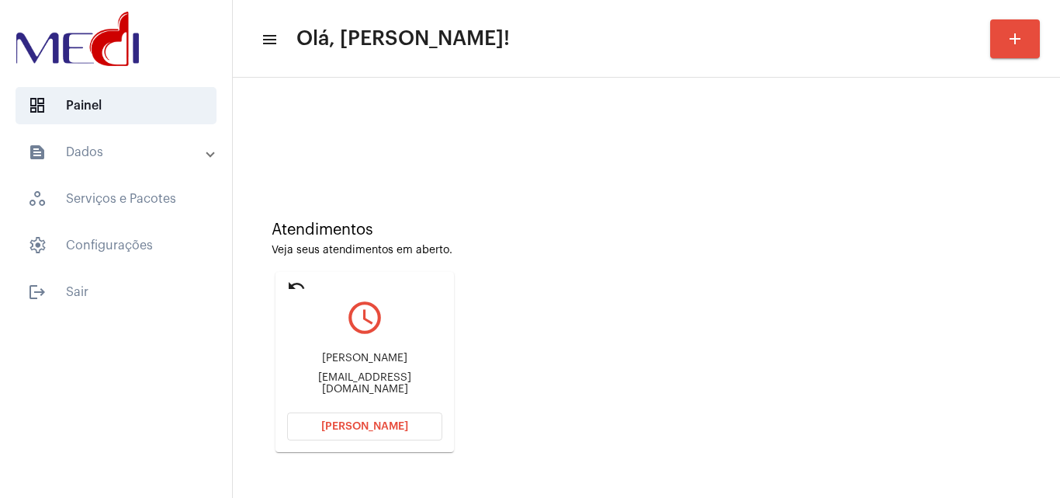
scroll to position [109, 0]
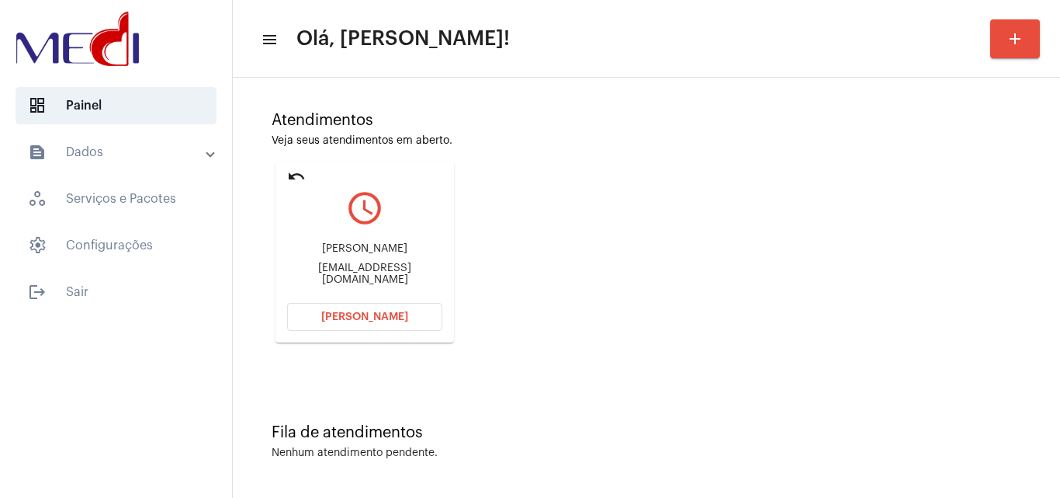
drag, startPoint x: 308, startPoint y: 248, endPoint x: 415, endPoint y: 255, distance: 106.6
click at [415, 255] on div "Igor Jardim Anelli igor.j.anelli@gmail.com" at bounding box center [364, 264] width 155 height 70
copy div "Igor Jardim Anelli"
click at [311, 319] on button "Abrir Chamada" at bounding box center [364, 317] width 155 height 28
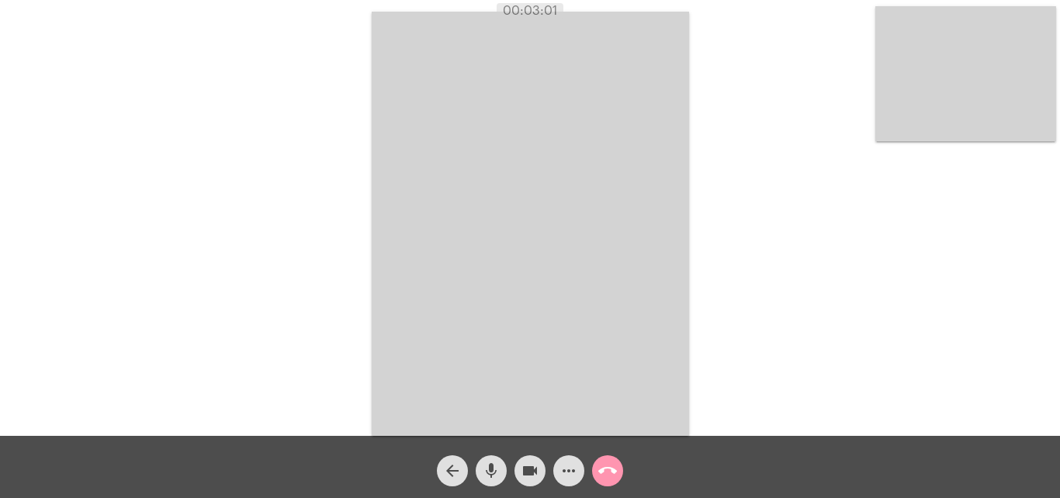
click at [611, 469] on mat-icon "call_end" at bounding box center [608, 470] width 19 height 19
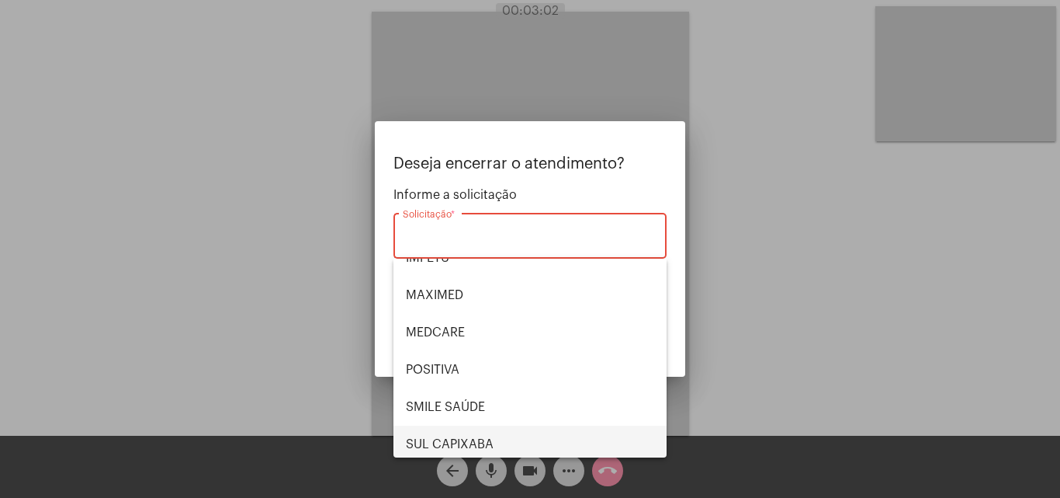
scroll to position [174, 0]
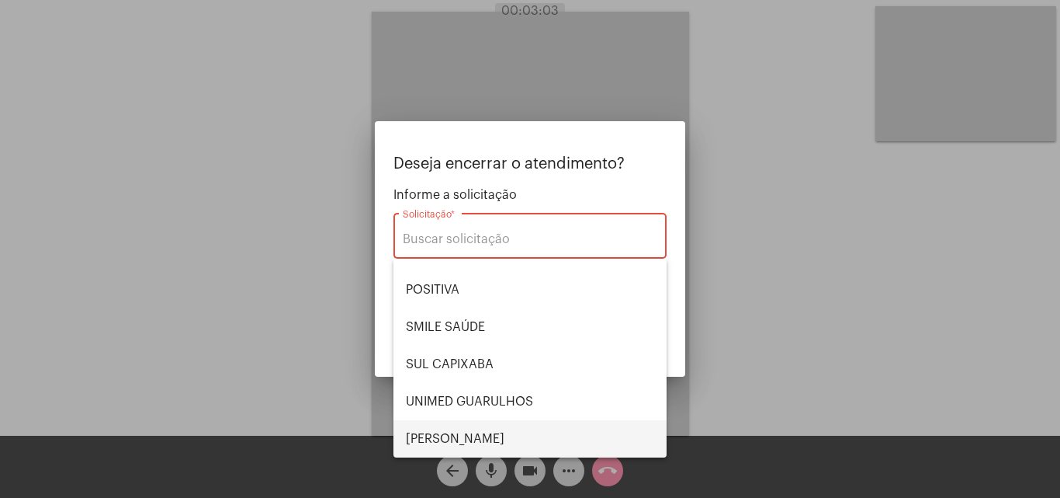
click at [485, 428] on span "VERA CRUZ" at bounding box center [530, 438] width 248 height 37
type input "VERA CRUZ"
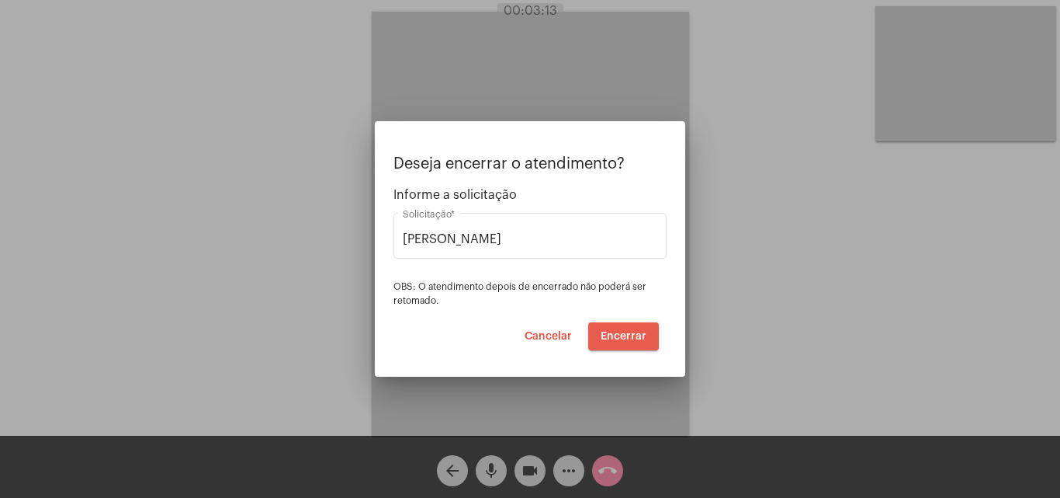
click at [623, 332] on span "Encerrar" at bounding box center [624, 336] width 46 height 11
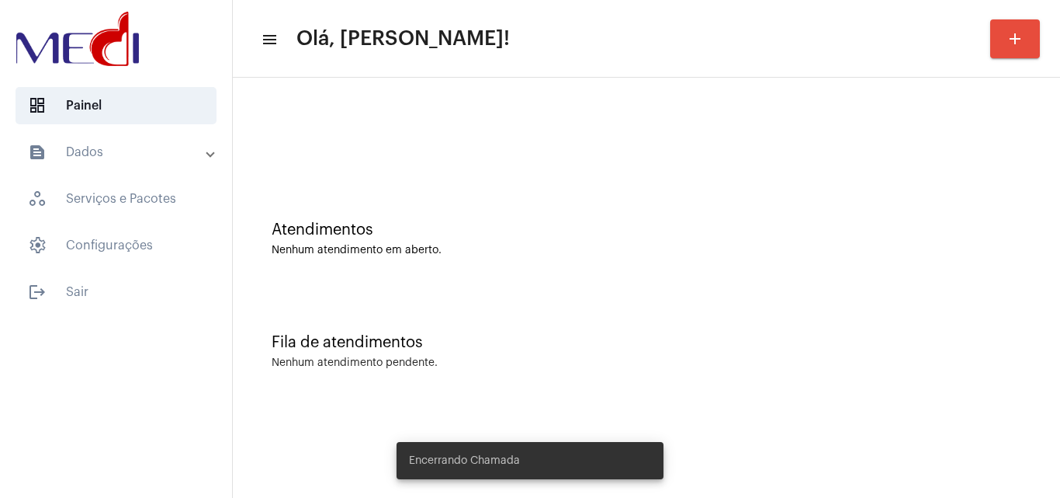
click at [607, 307] on div "Fila de atendimentos Nenhum atendimento pendente." at bounding box center [647, 343] width 812 height 113
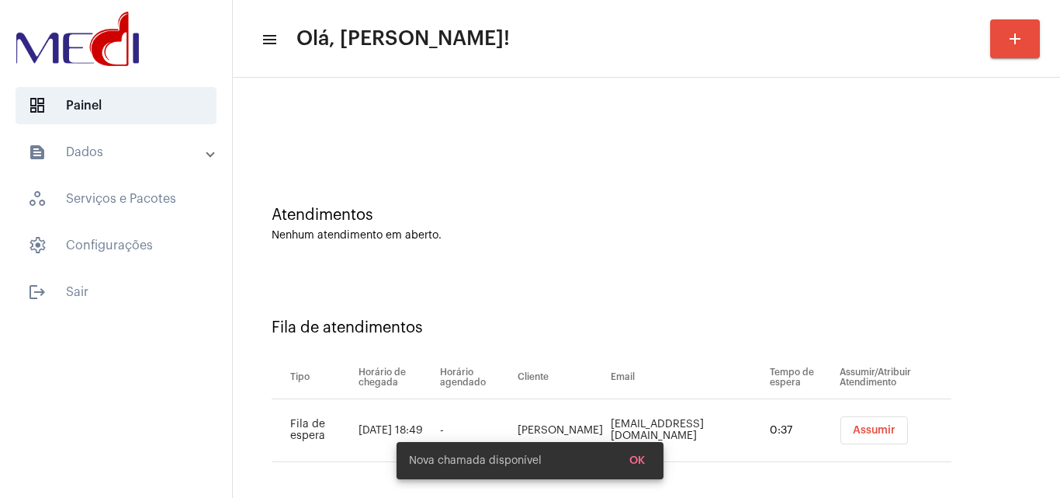
scroll to position [21, 0]
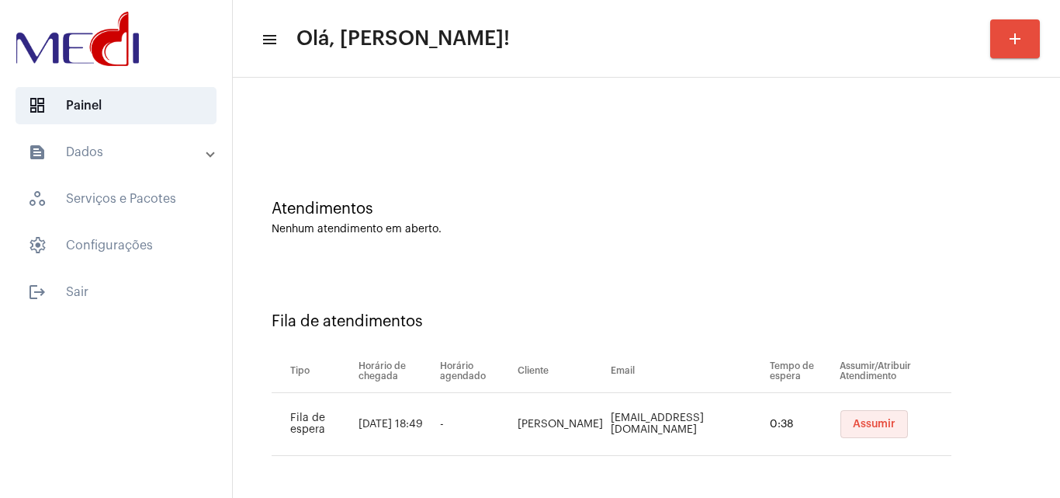
click at [869, 419] on span "Assumir" at bounding box center [874, 423] width 43 height 11
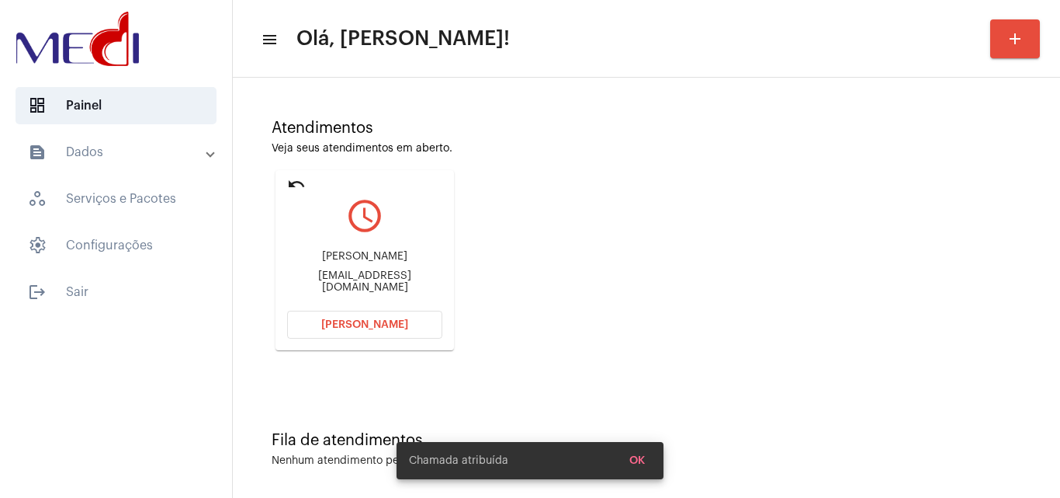
scroll to position [109, 0]
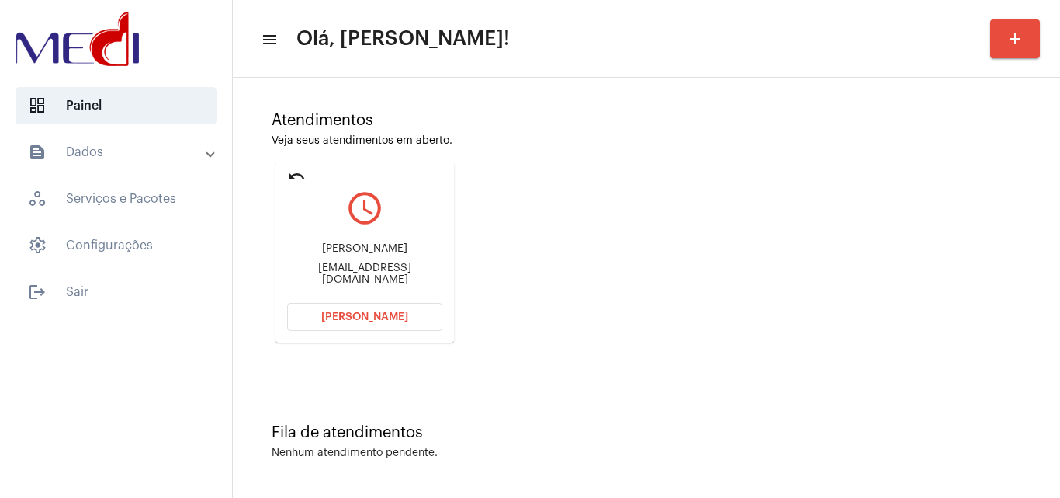
drag, startPoint x: 304, startPoint y: 244, endPoint x: 403, endPoint y: 262, distance: 100.2
click at [403, 255] on div "Bento cardoso marques fernandes" at bounding box center [364, 249] width 155 height 12
copy div "Bento cardoso marques fernandes"
click at [348, 316] on span "[PERSON_NAME]" at bounding box center [364, 316] width 87 height 11
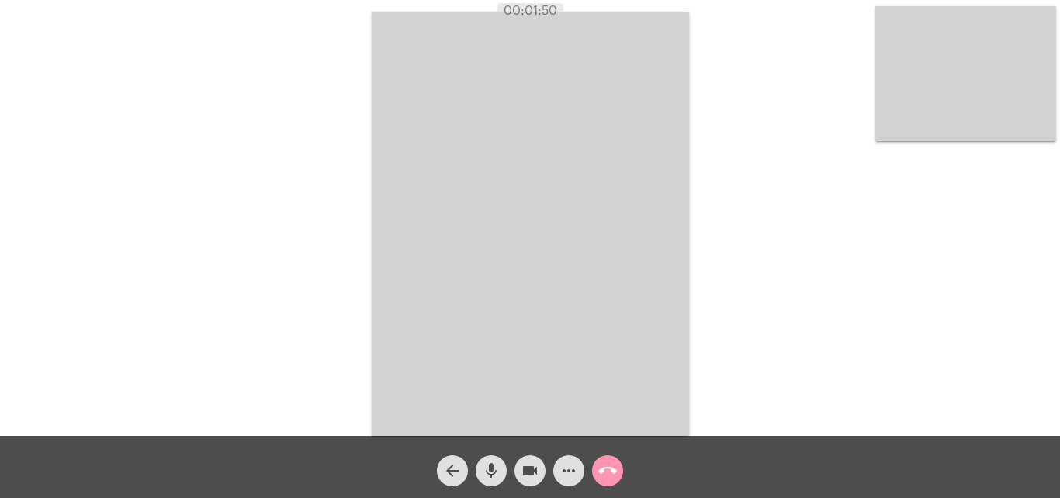
click at [611, 470] on mat-icon "call_end" at bounding box center [608, 470] width 19 height 19
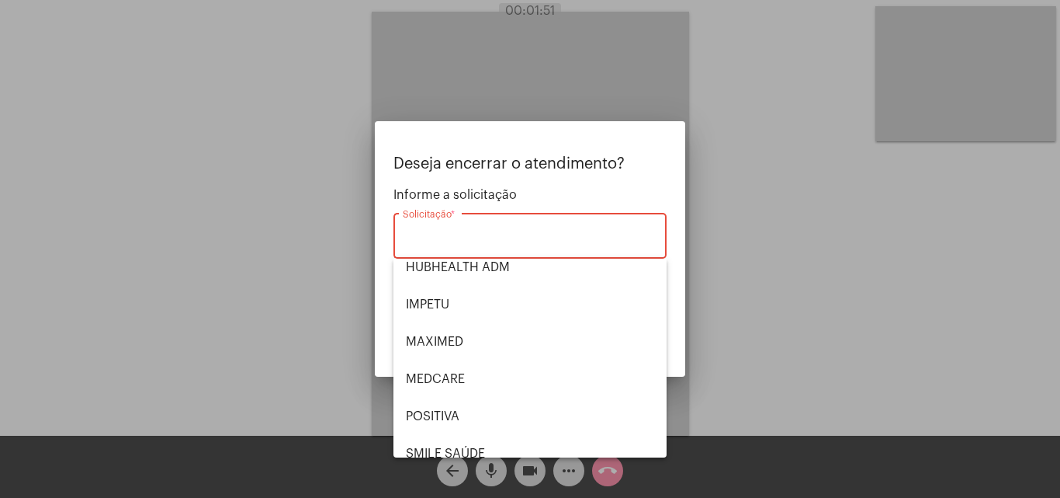
scroll to position [174, 0]
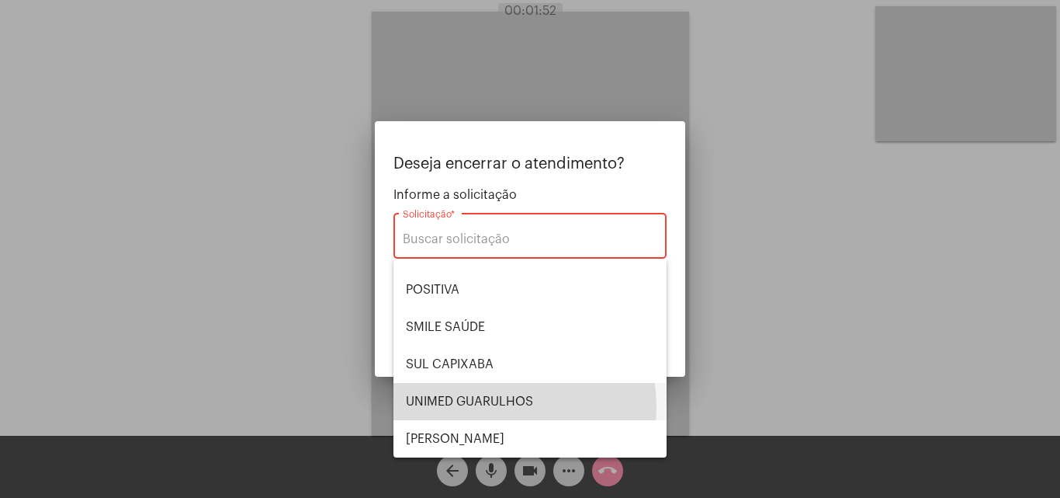
click at [496, 407] on span "UNIMED GUARULHOS" at bounding box center [530, 401] width 248 height 37
type input "UNIMED GUARULHOS"
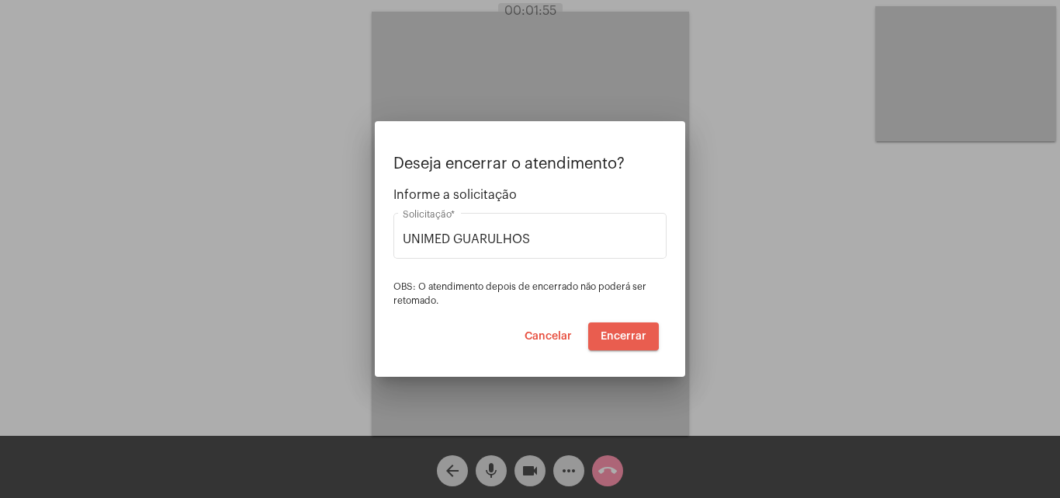
click at [620, 332] on span "Encerrar" at bounding box center [624, 336] width 46 height 11
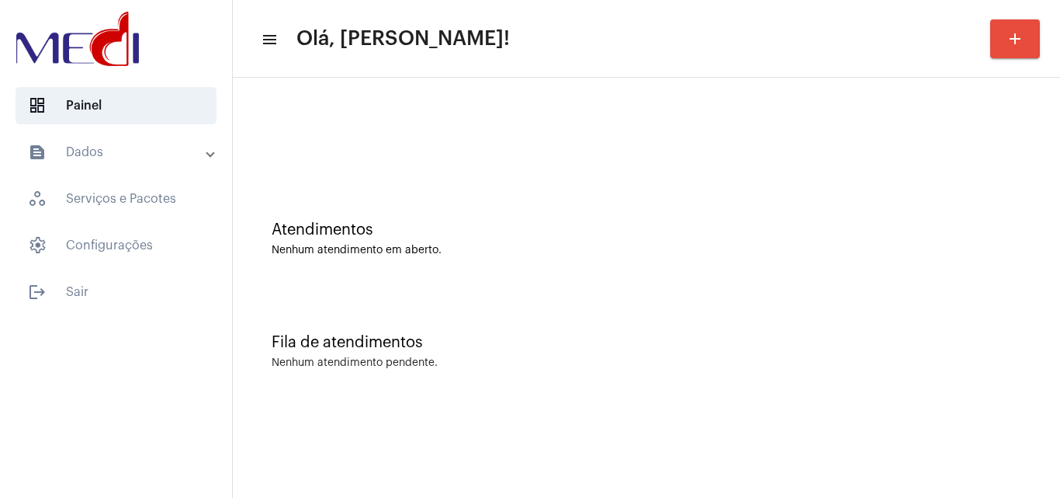
click at [367, 344] on div "Fila de atendimentos" at bounding box center [647, 342] width 750 height 17
click at [491, 421] on mat-sidenav-content "menu Olá, Leandra! add Atendimentos Nenhum atendimento em aberto. Fila de atend…" at bounding box center [647, 249] width 828 height 498
click at [651, 468] on mat-sidenav-content "menu Olá, [PERSON_NAME]! add Atendimentos Nenhum atendimento em aberto. Fila de…" at bounding box center [647, 249] width 828 height 498
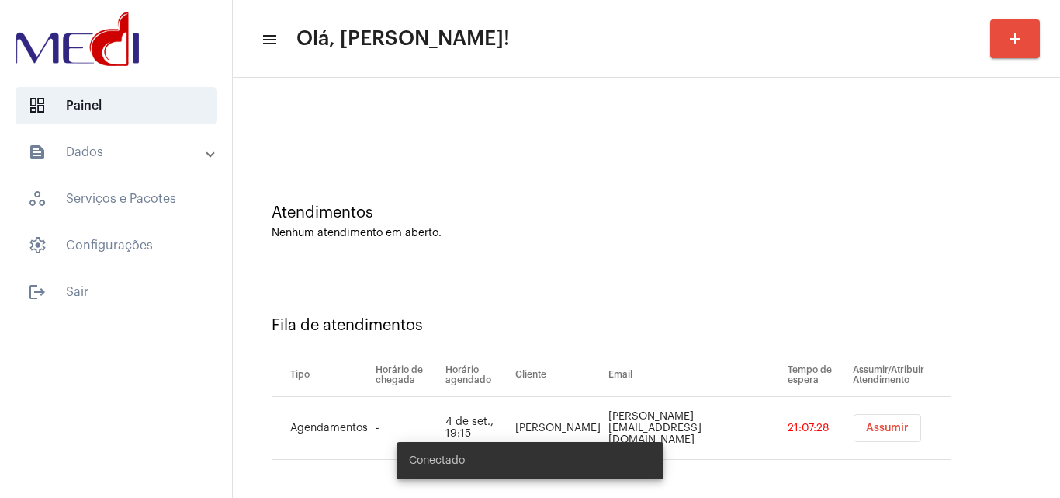
scroll to position [21, 0]
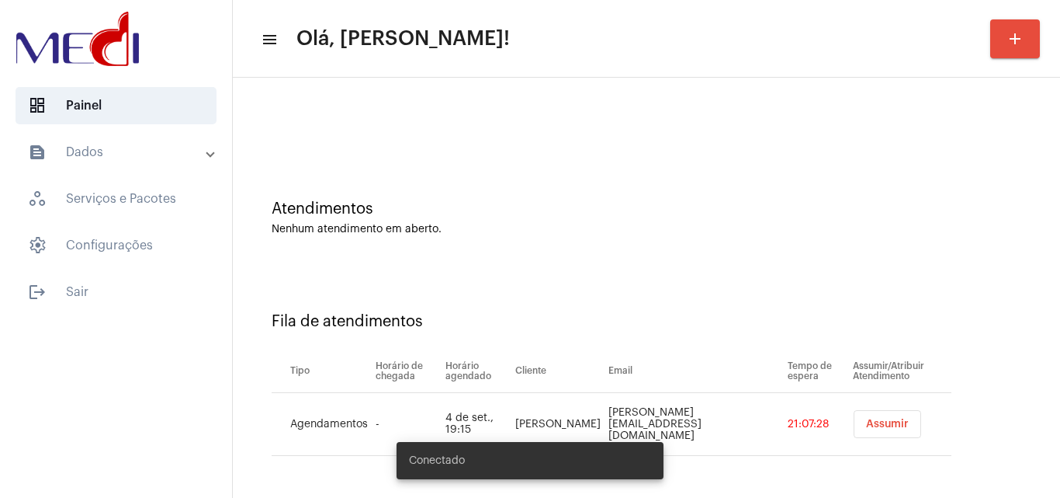
click at [1022, 413] on div "Fila de atendimentos Tipo Horário de chegada Horário agendado Cliente Email Tem…" at bounding box center [647, 378] width 812 height 224
click at [867, 425] on span "Assumir" at bounding box center [888, 423] width 43 height 11
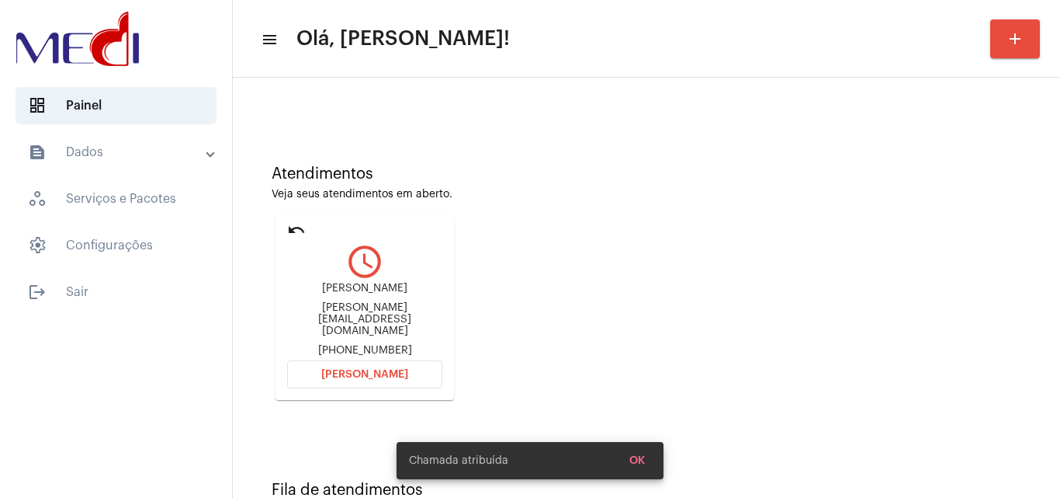
scroll to position [109, 0]
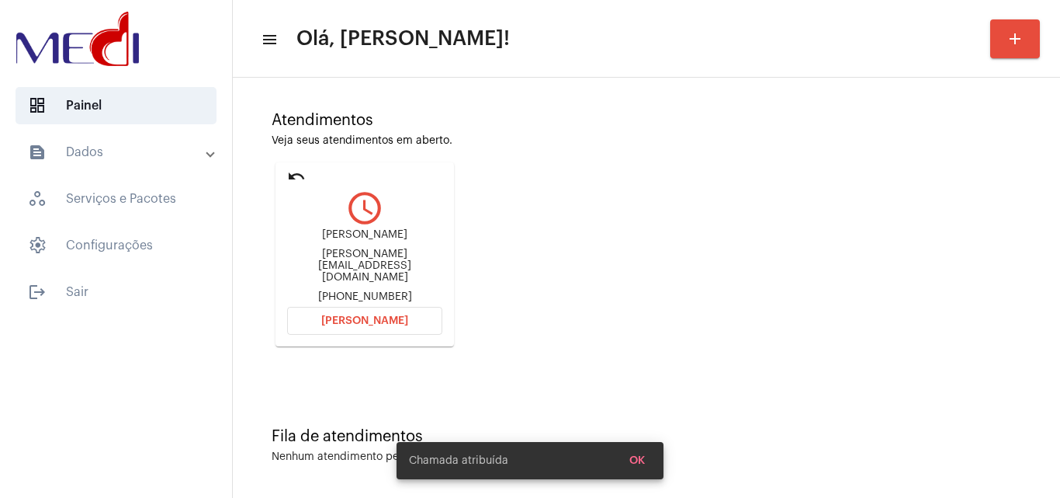
drag, startPoint x: 311, startPoint y: 244, endPoint x: 442, endPoint y: 248, distance: 131.3
click at [442, 248] on mat-card "undo query_builder Luciano Florêncio Florencio.gestor@gmail.com +5511968542159 …" at bounding box center [365, 254] width 179 height 184
copy div "Luciano Florêncio"
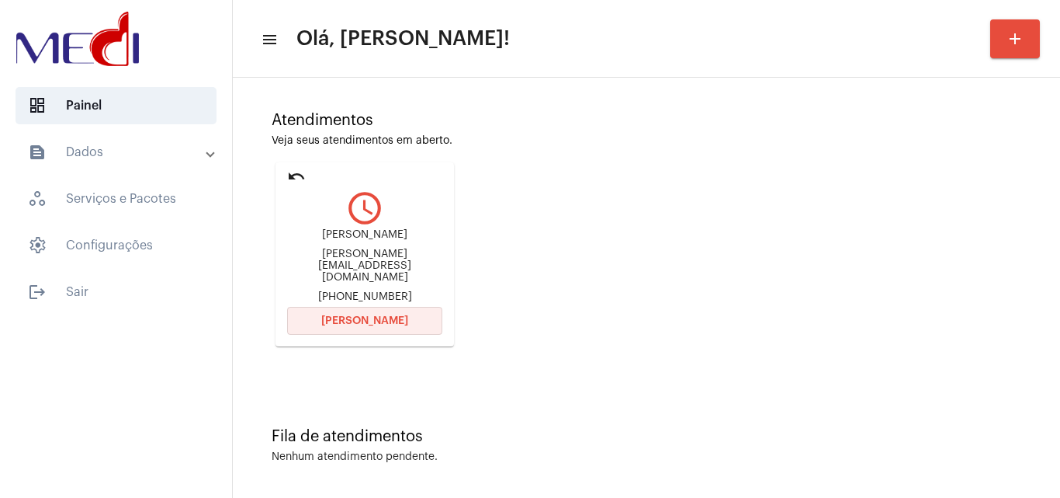
click at [380, 315] on span "Abrir Chamada" at bounding box center [364, 320] width 87 height 11
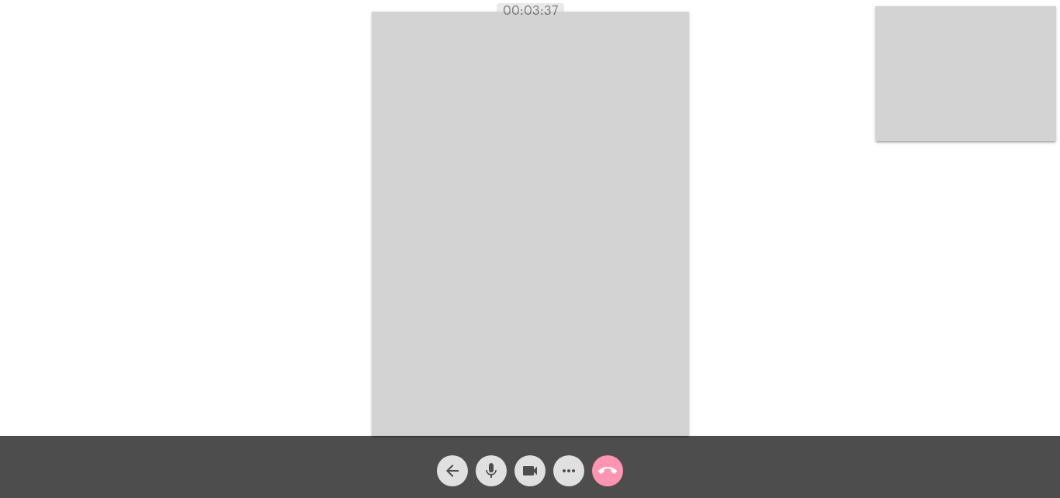
click at [612, 479] on mat-icon "call_end" at bounding box center [608, 470] width 19 height 19
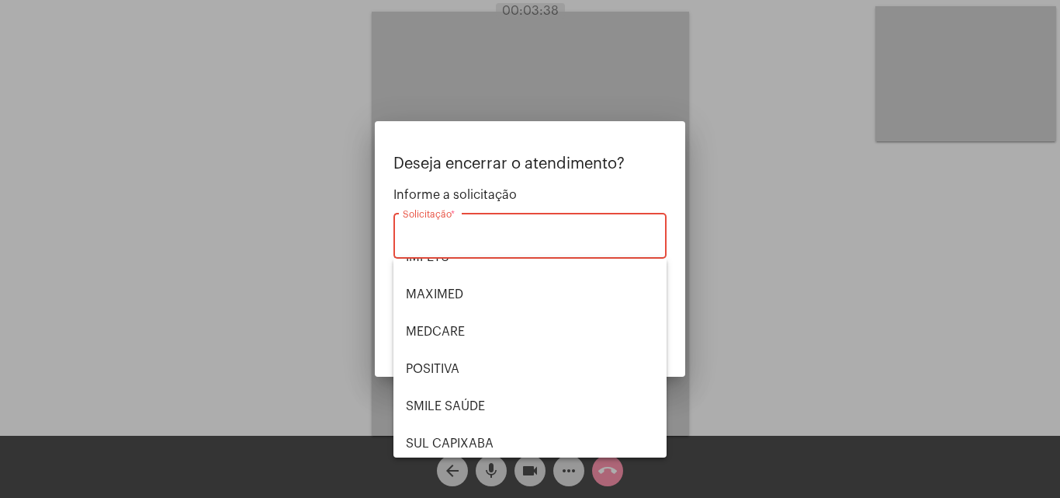
scroll to position [174, 0]
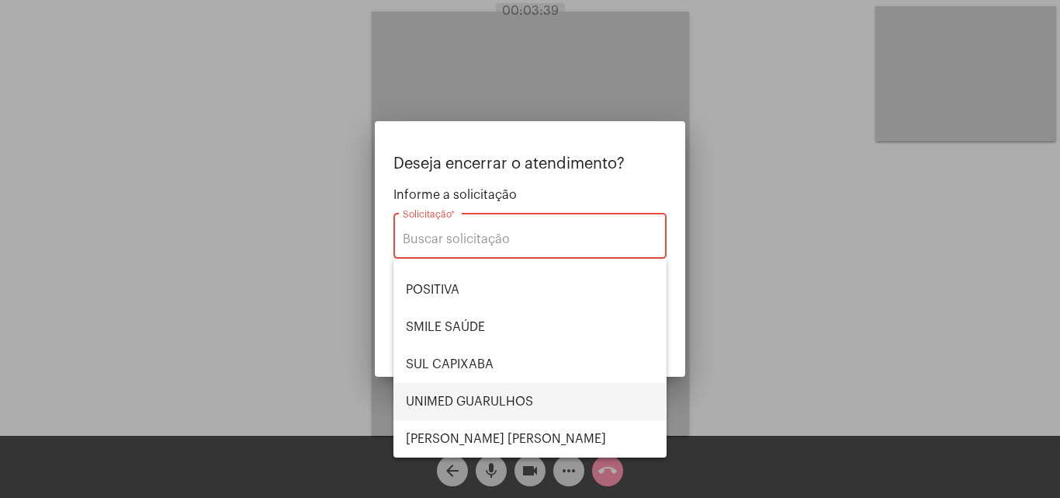
click at [515, 396] on span "UNIMED GUARULHOS" at bounding box center [530, 401] width 248 height 37
type input "UNIMED GUARULHOS"
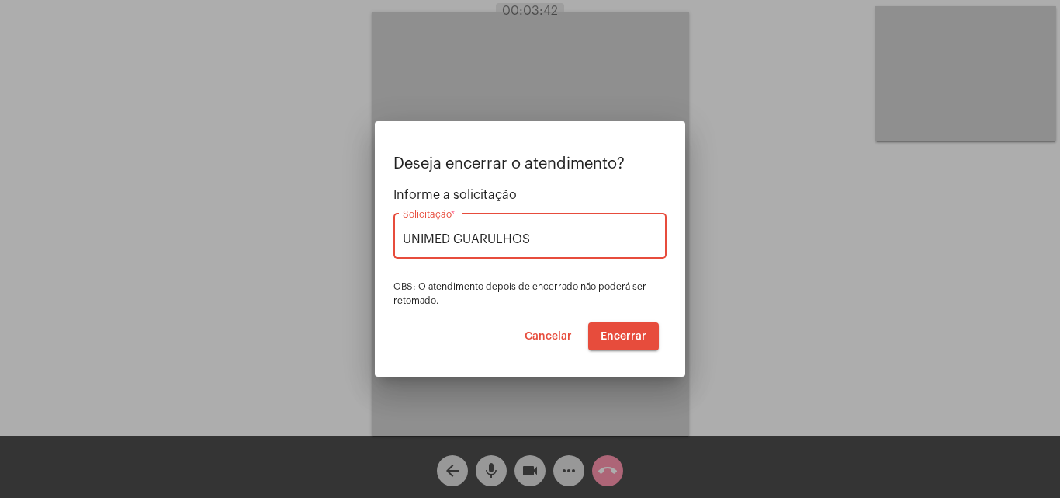
click at [627, 333] on span "Encerrar" at bounding box center [624, 336] width 46 height 11
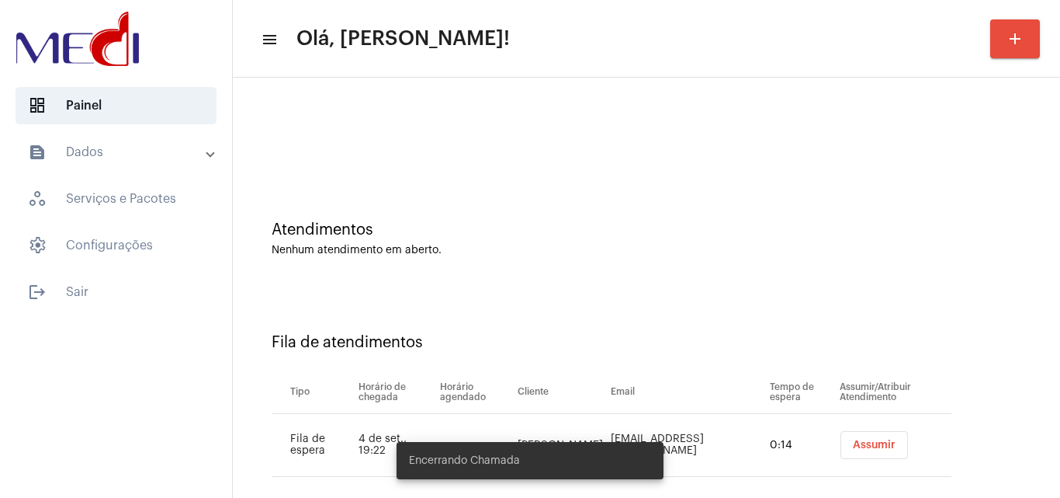
scroll to position [21, 0]
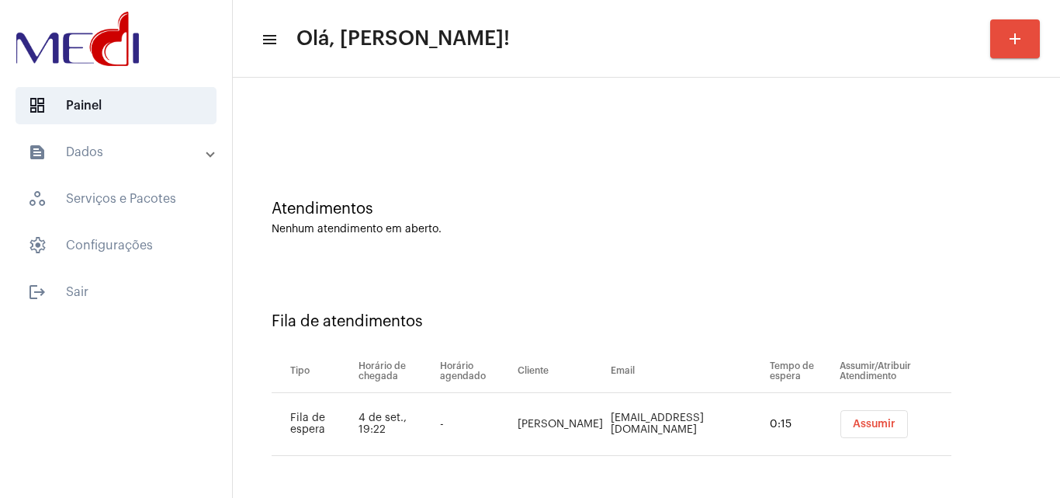
click at [841, 415] on button "Assumir" at bounding box center [875, 424] width 68 height 28
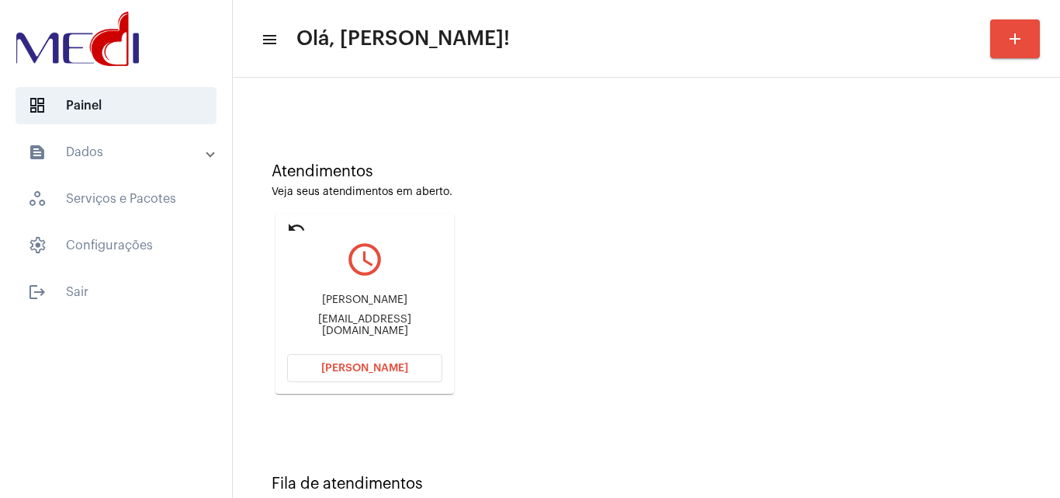
scroll to position [109, 0]
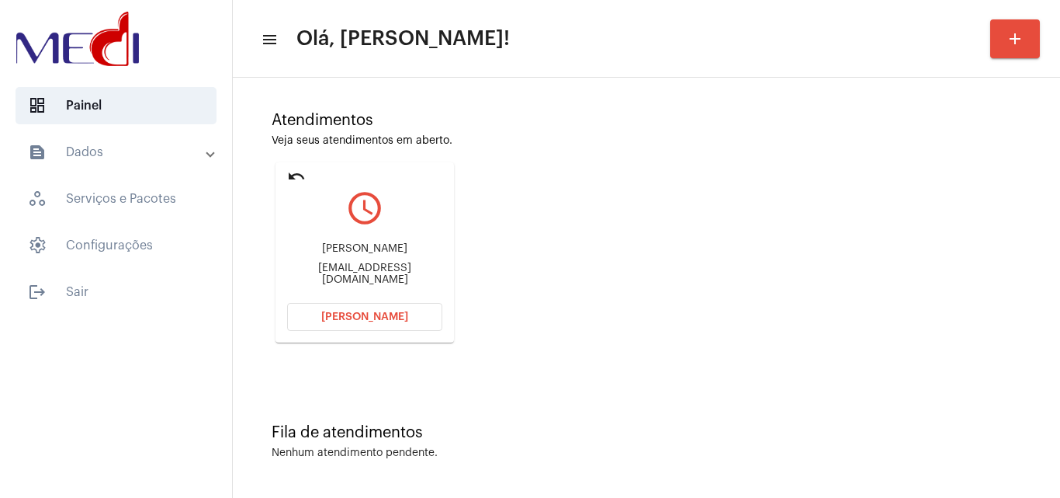
drag, startPoint x: 327, startPoint y: 251, endPoint x: 382, endPoint y: 248, distance: 55.2
click at [382, 248] on div "Hillary Hillaryxaiane6@gmail.com" at bounding box center [364, 264] width 155 height 70
copy div "Hillary"
click at [370, 311] on span "Abrir Chamada" at bounding box center [364, 316] width 87 height 11
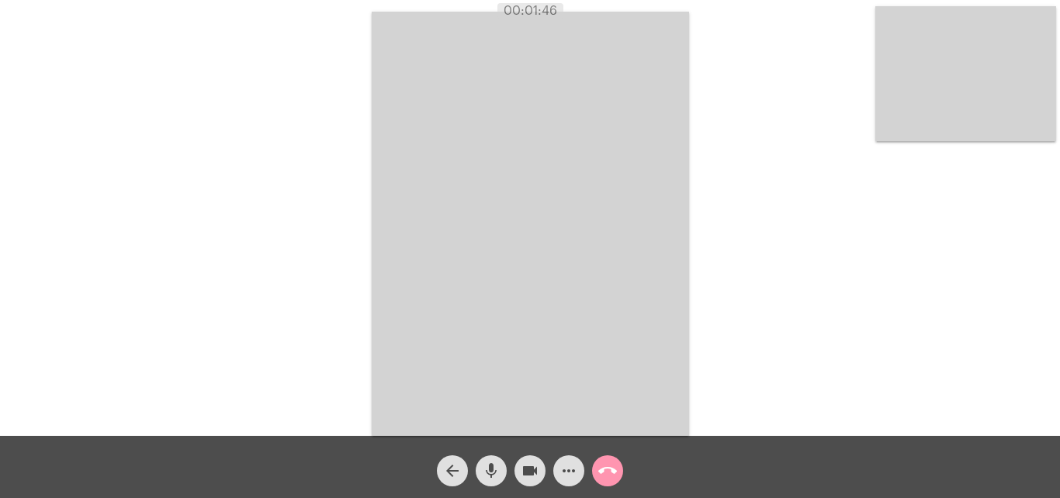
click at [609, 475] on mat-icon "call_end" at bounding box center [608, 470] width 19 height 19
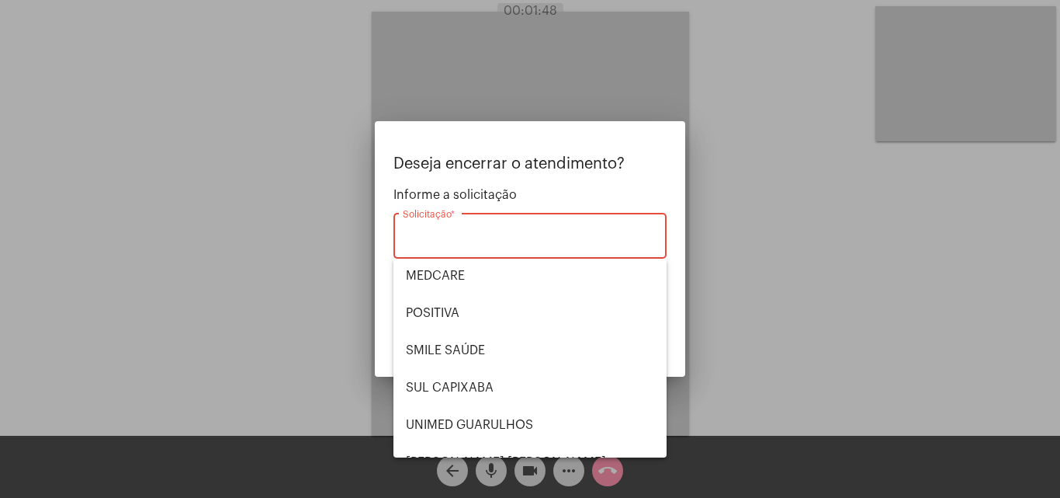
scroll to position [174, 0]
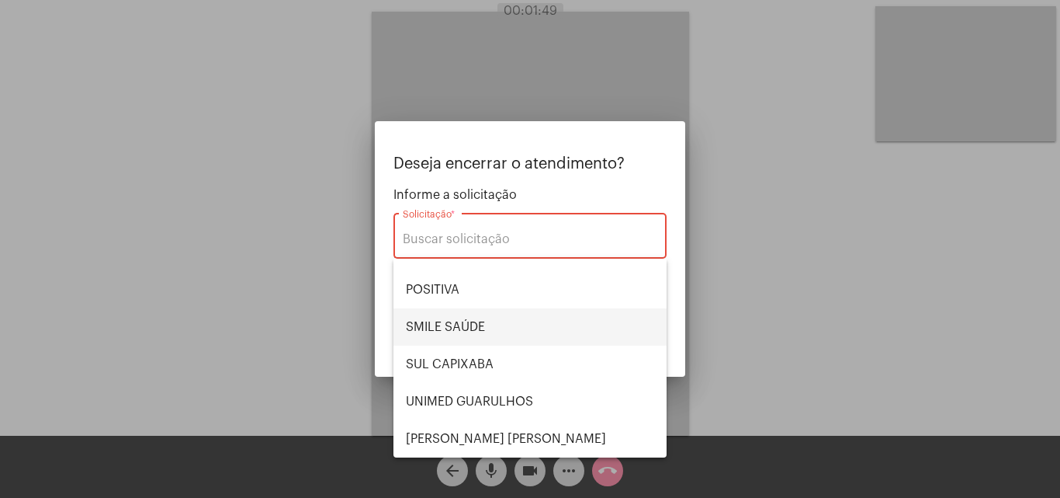
drag, startPoint x: 470, startPoint y: 328, endPoint x: 484, endPoint y: 344, distance: 20.4
click at [470, 328] on span "SMILE SAÚDE" at bounding box center [530, 326] width 248 height 37
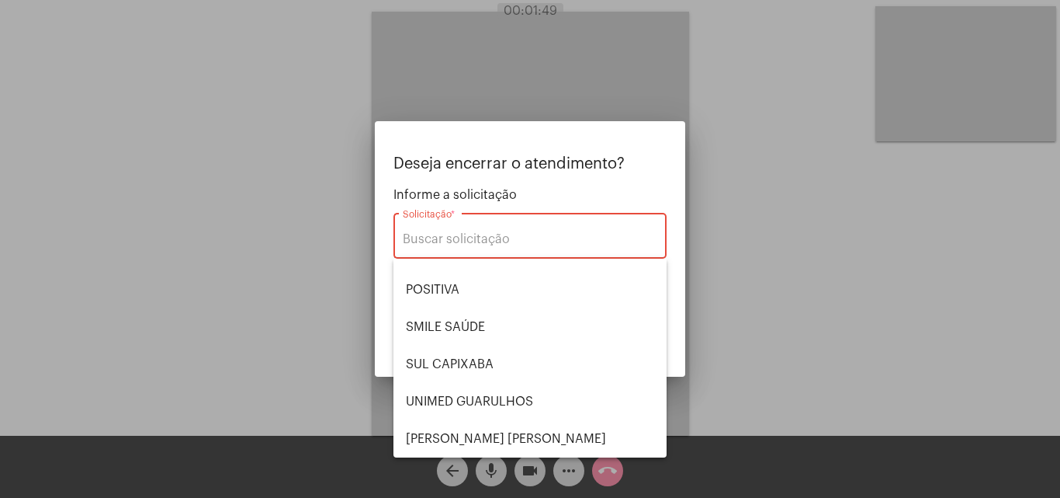
type input "SMILE SAÚDE"
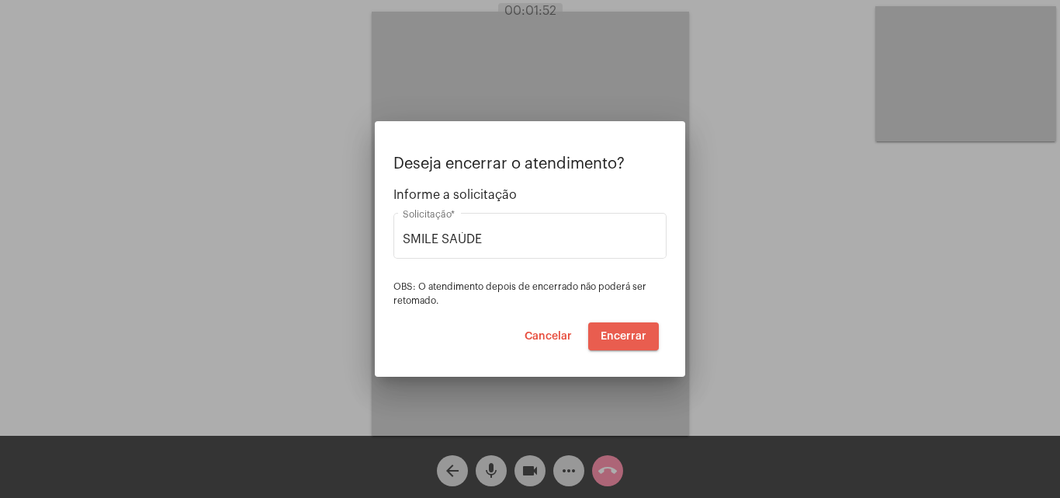
click at [625, 335] on span "Encerrar" at bounding box center [624, 336] width 46 height 11
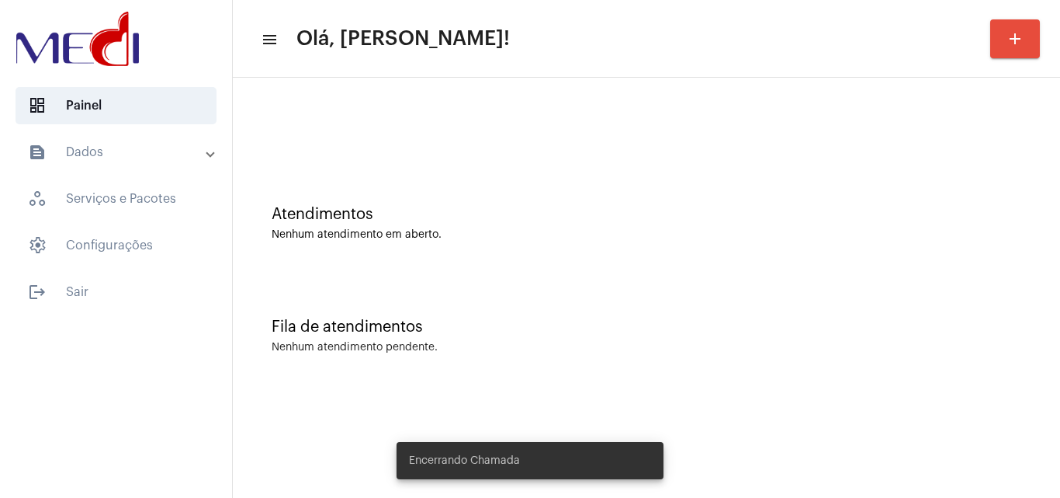
click at [490, 324] on div "Fila de atendimentos Nenhum atendimento pendente." at bounding box center [647, 328] width 812 height 113
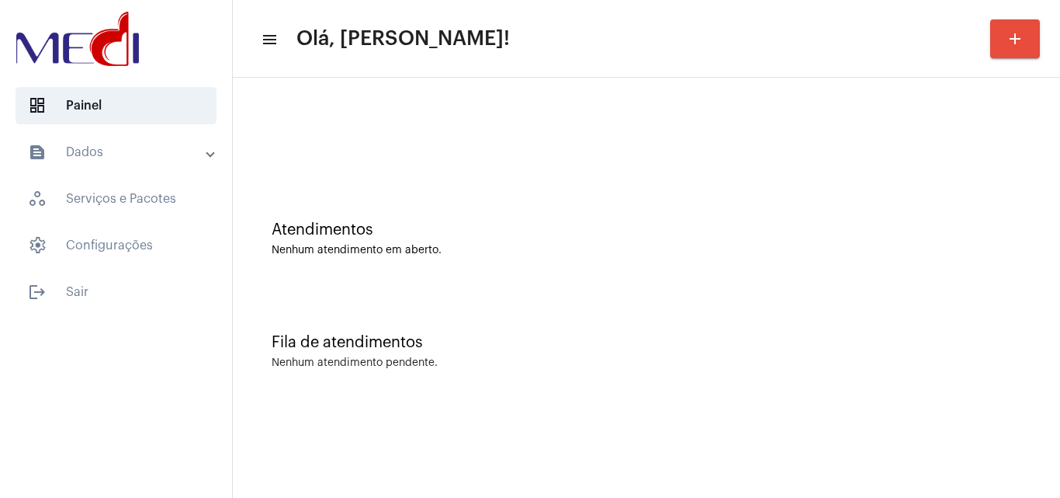
click at [484, 289] on div "Fila de atendimentos Nenhum atendimento pendente." at bounding box center [647, 343] width 812 height 113
click at [620, 338] on div "Fila de atendimentos" at bounding box center [647, 342] width 750 height 17
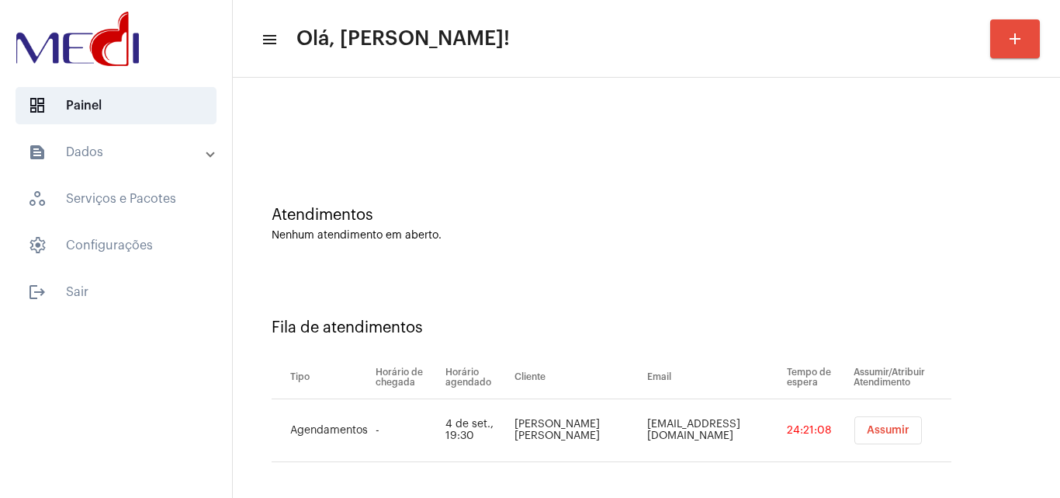
scroll to position [21, 0]
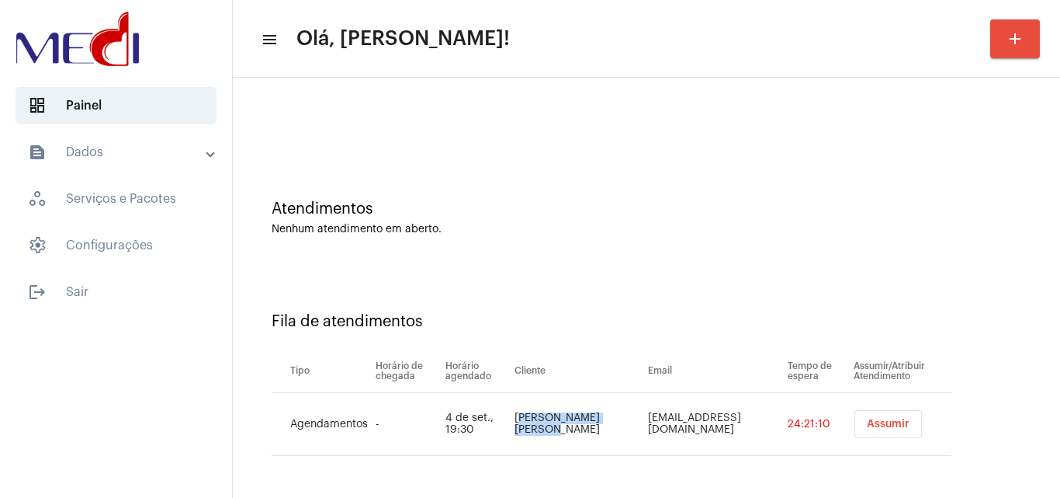
drag, startPoint x: 519, startPoint y: 408, endPoint x: 573, endPoint y: 429, distance: 57.8
click at [573, 429] on td "Raíssa Vieira Barros" at bounding box center [577, 424] width 133 height 63
copy td "Raíssa Vieira Barros"
click at [855, 420] on button "Assumir" at bounding box center [889, 424] width 68 height 28
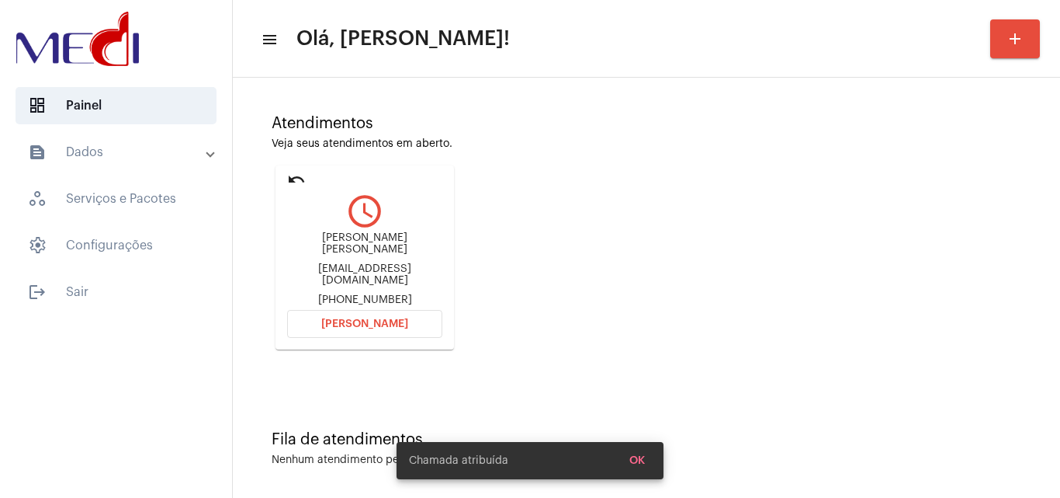
scroll to position [109, 0]
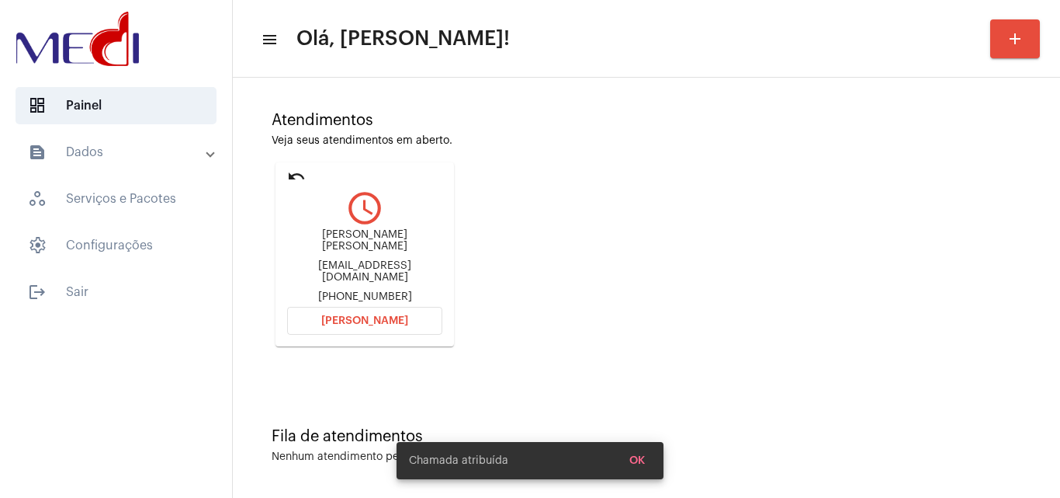
click at [363, 320] on span "Abrir Chamada" at bounding box center [364, 320] width 87 height 11
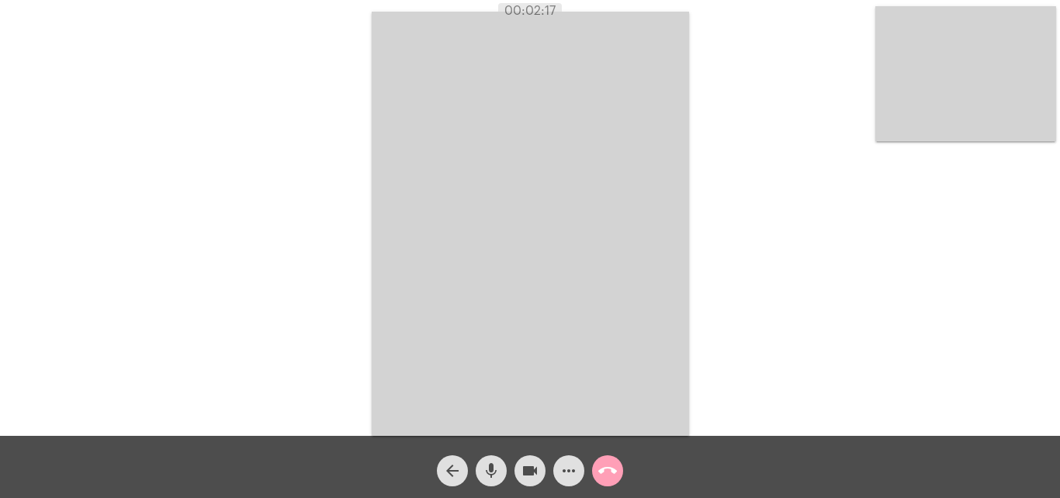
click at [615, 469] on mat-icon "call_end" at bounding box center [608, 470] width 19 height 19
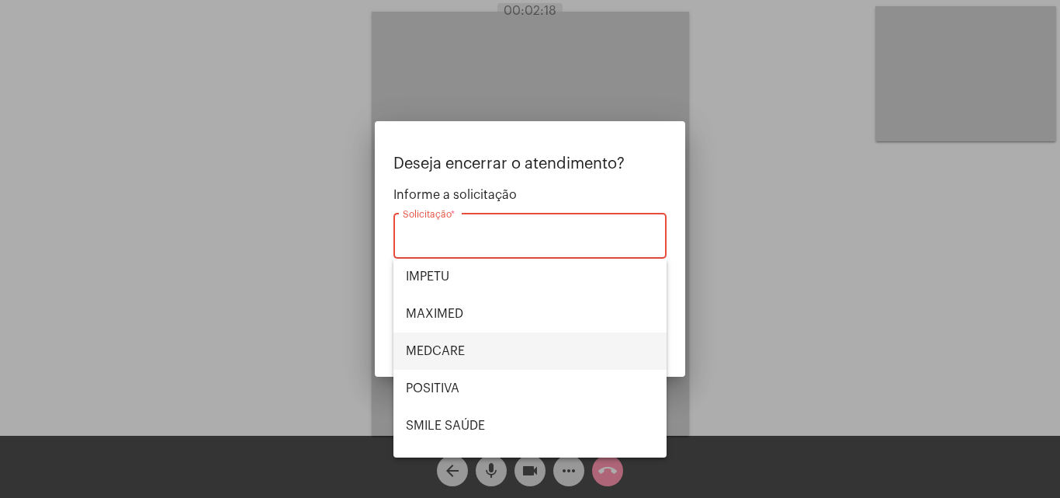
scroll to position [174, 0]
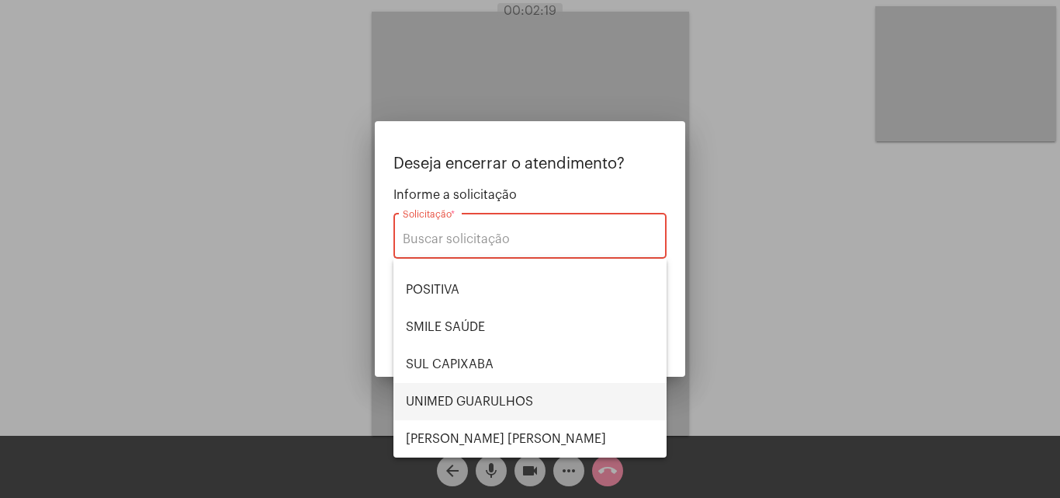
click at [526, 396] on span "UNIMED GUARULHOS" at bounding box center [530, 401] width 248 height 37
type input "UNIMED GUARULHOS"
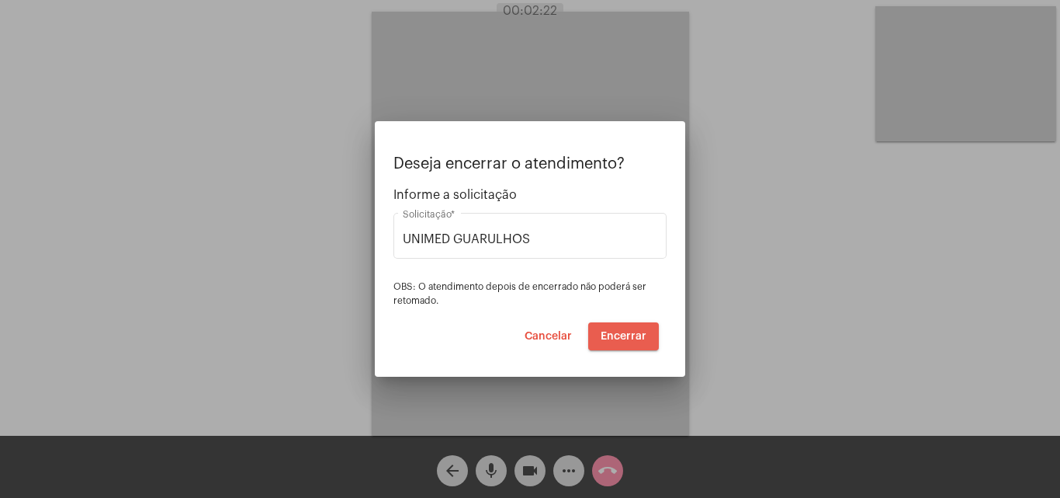
click at [637, 338] on span "Encerrar" at bounding box center [624, 336] width 46 height 11
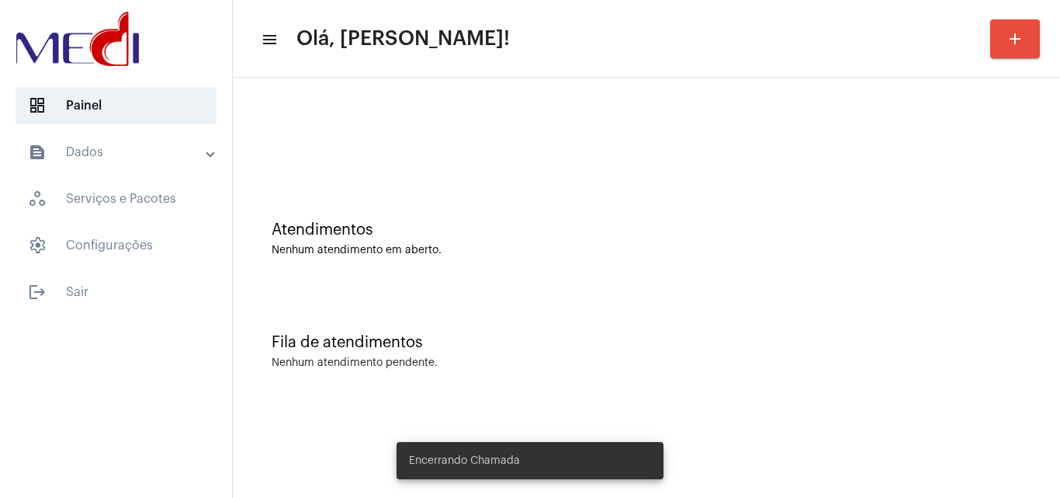
click at [580, 243] on div "Atendimentos Nenhum atendimento em aberto." at bounding box center [647, 238] width 750 height 35
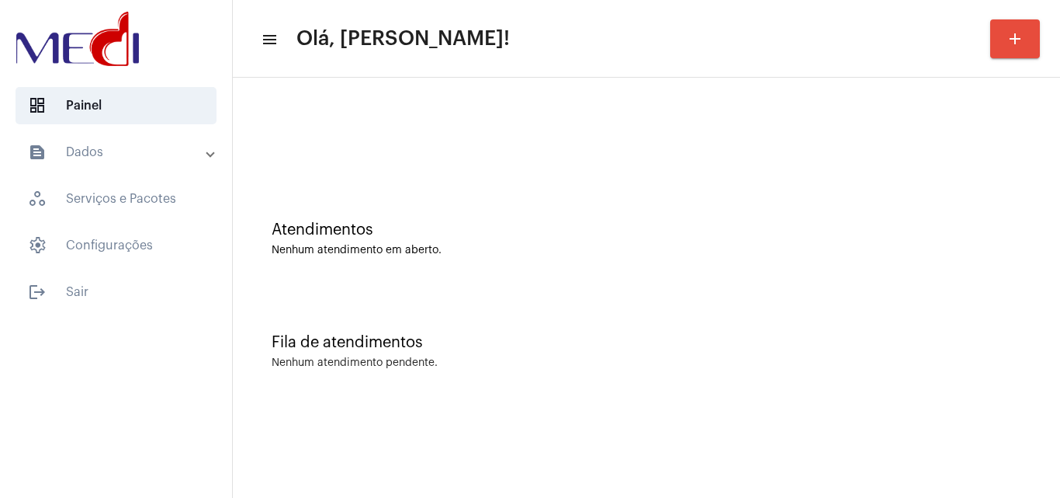
click at [432, 284] on div "Atendimentos Nenhum atendimento em aberto." at bounding box center [647, 231] width 812 height 113
